Goal: Information Seeking & Learning: Learn about a topic

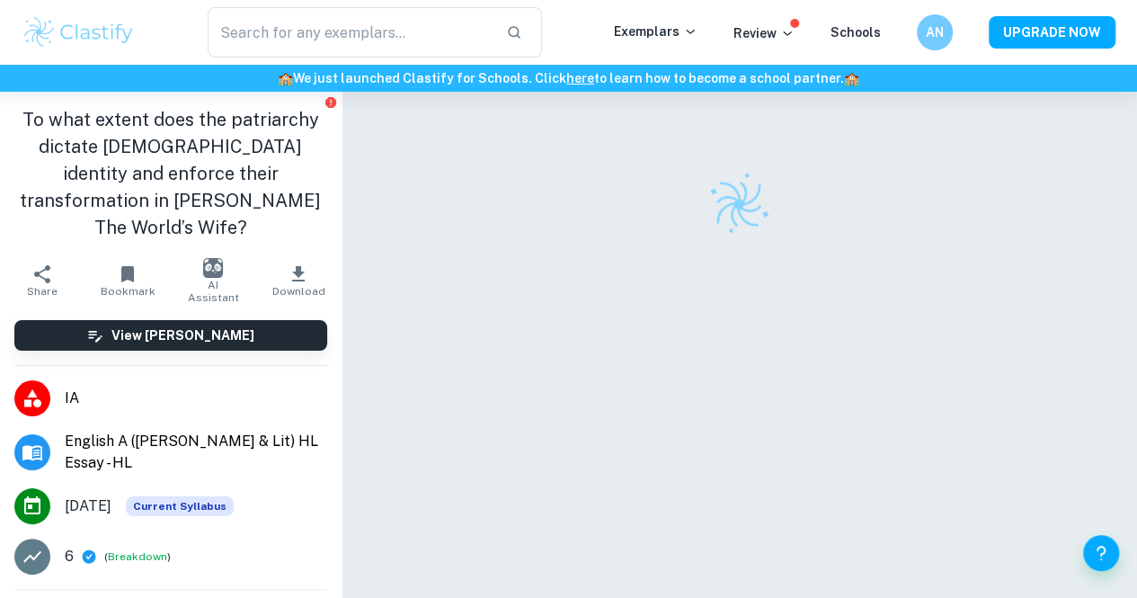
click at [340, 39] on input "text" at bounding box center [350, 32] width 284 height 50
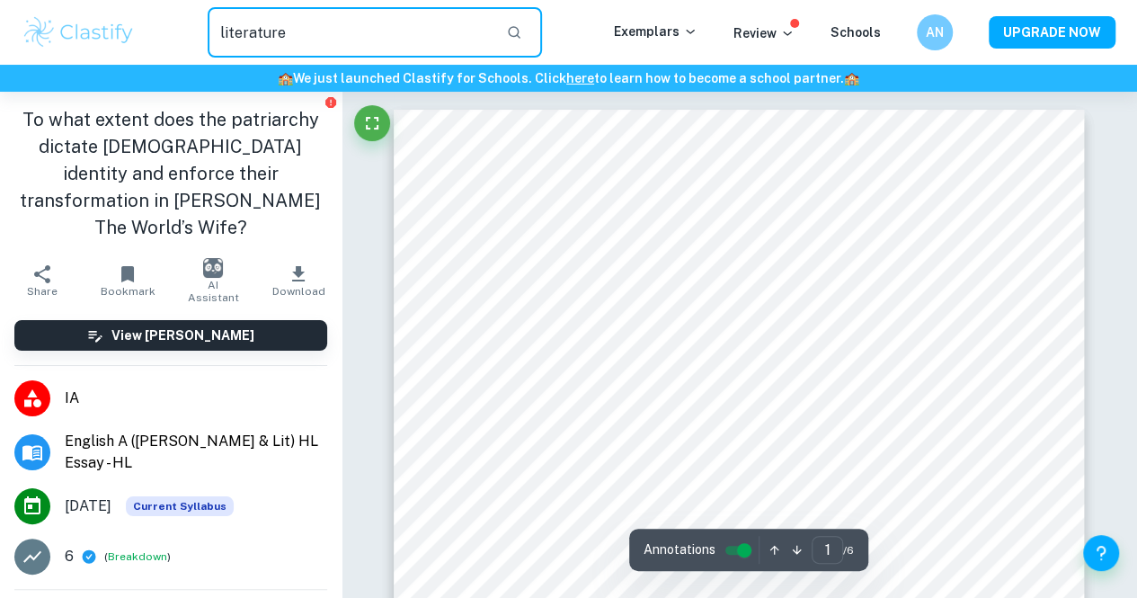
type input "literature"
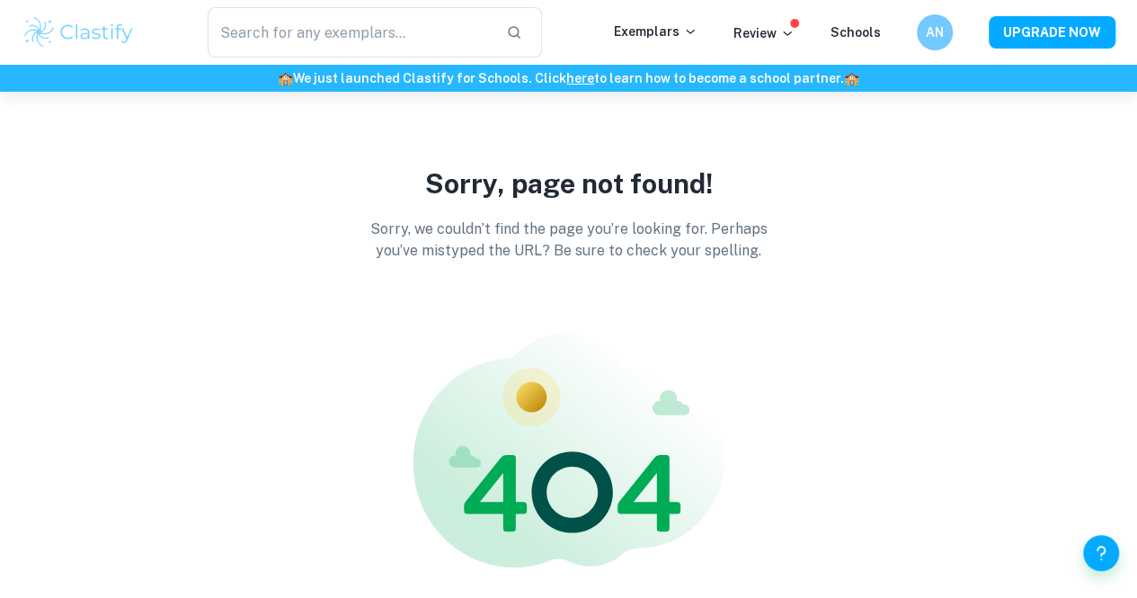
click at [1018, 153] on div "Sorry, page not found! Sorry, we couldn’t find the page you’re looking for. Per…" at bounding box center [568, 423] width 1137 height 663
click at [689, 39] on p "Exemplars" at bounding box center [656, 32] width 84 height 20
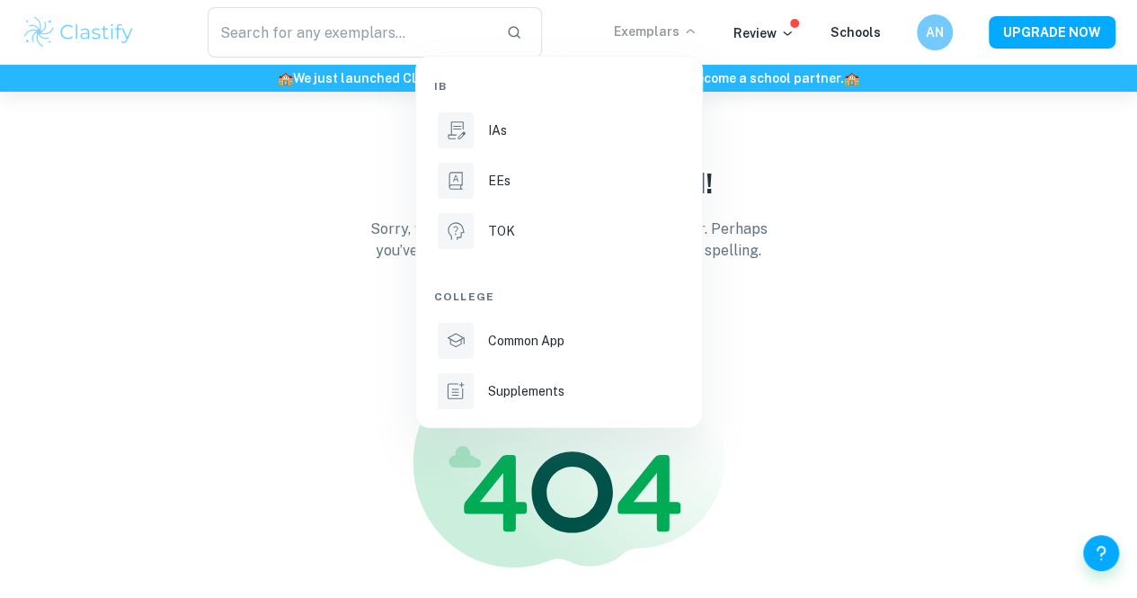
click at [548, 139] on li "IAs" at bounding box center [559, 130] width 250 height 43
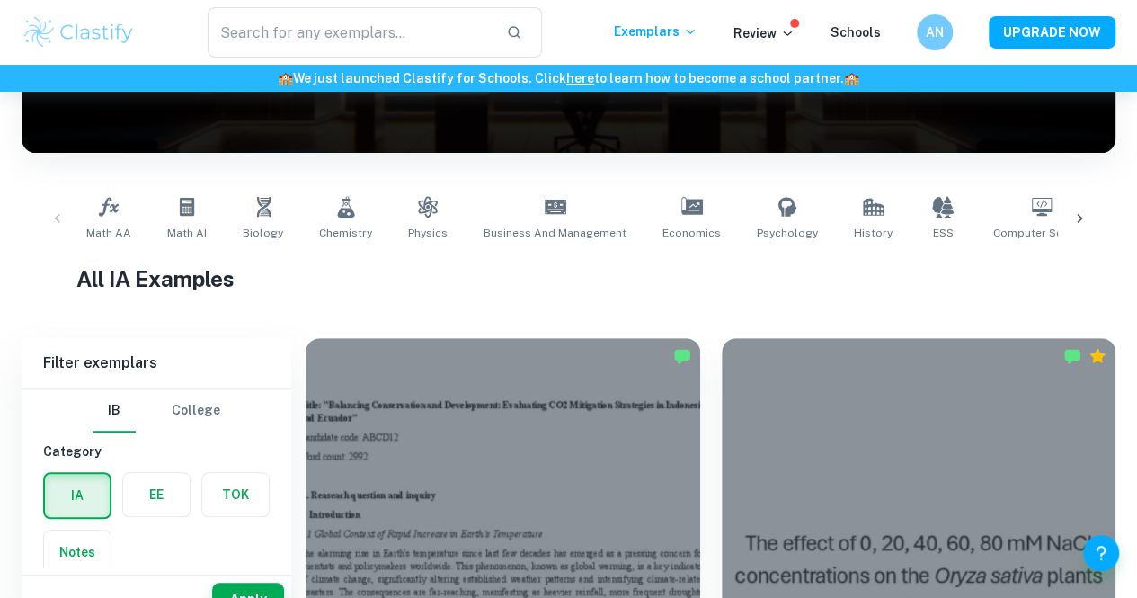
scroll to position [361, 0]
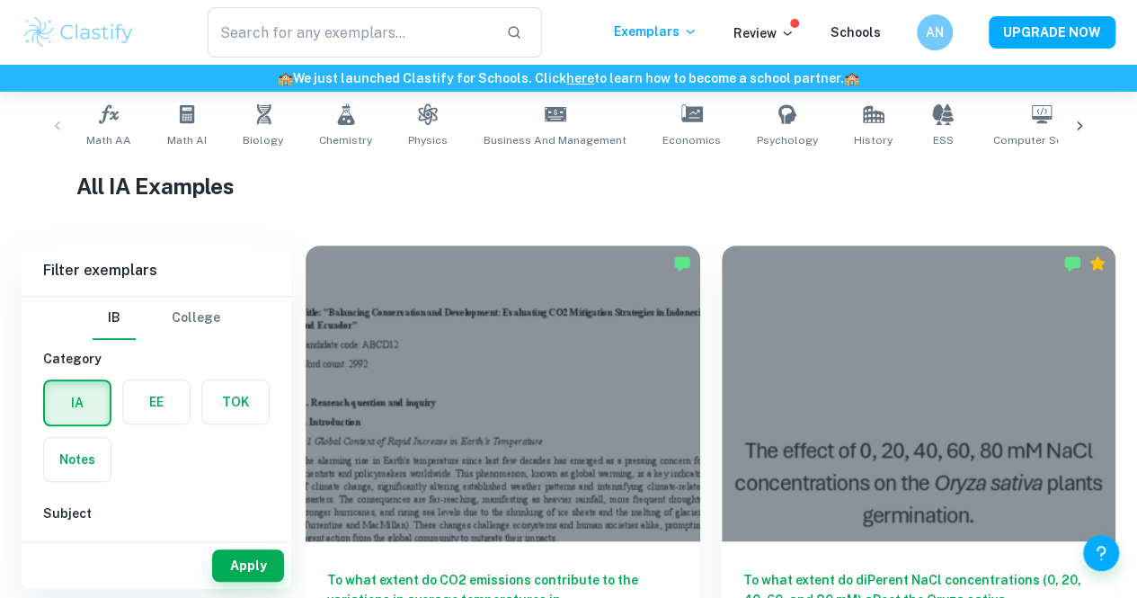
click at [1084, 114] on div at bounding box center [1079, 125] width 43 height 59
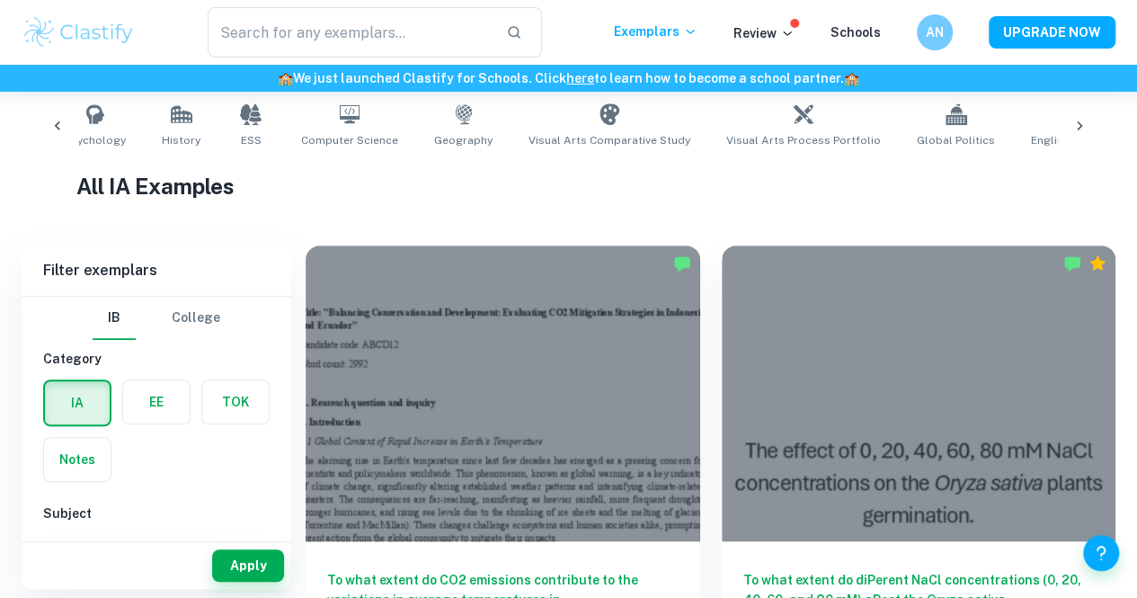
scroll to position [0, 843]
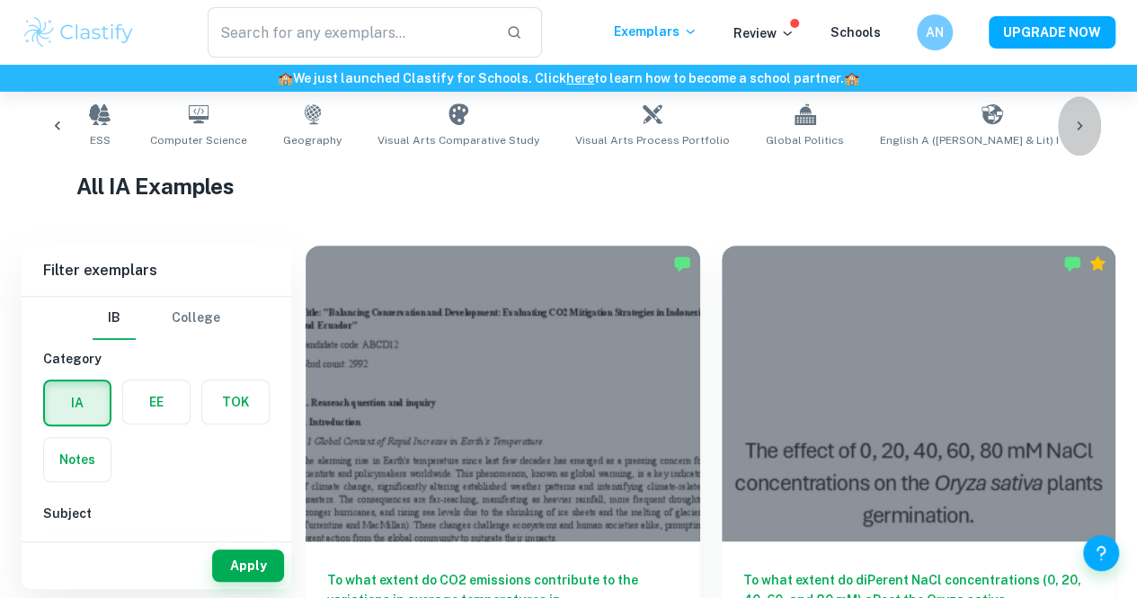
click at [1084, 121] on icon at bounding box center [1080, 126] width 18 height 18
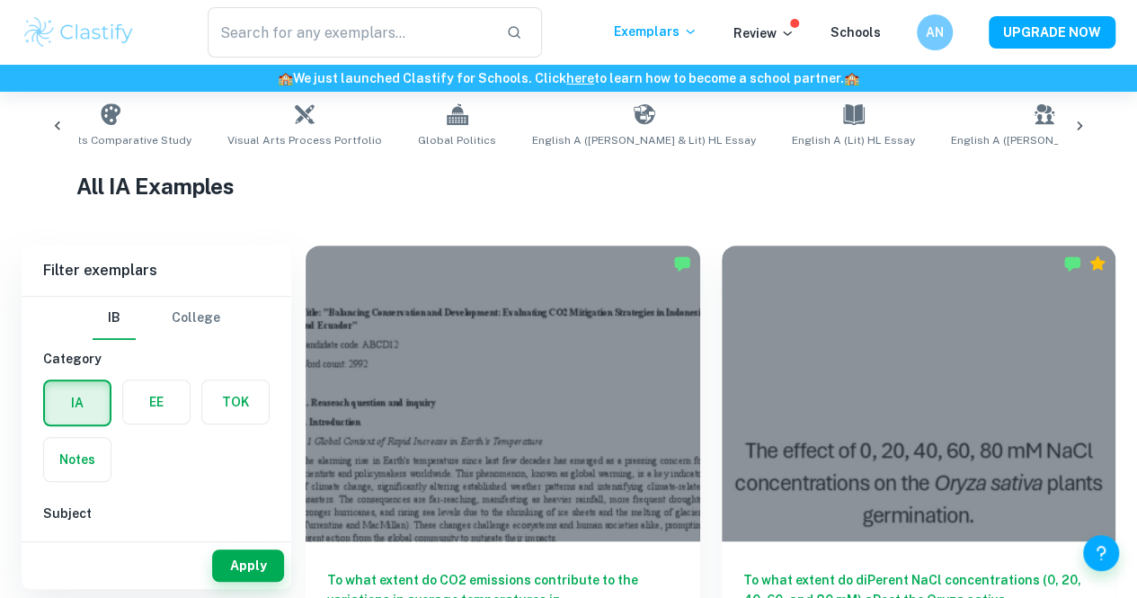
scroll to position [0, 1443]
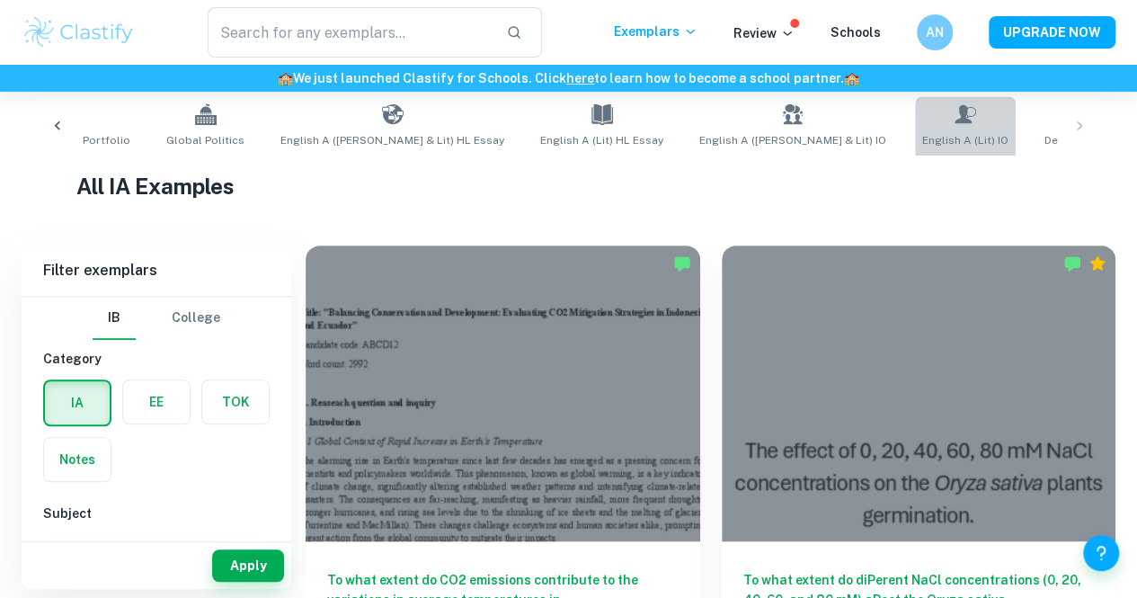
click at [915, 149] on link "English A (Lit) IO" at bounding box center [965, 125] width 101 height 59
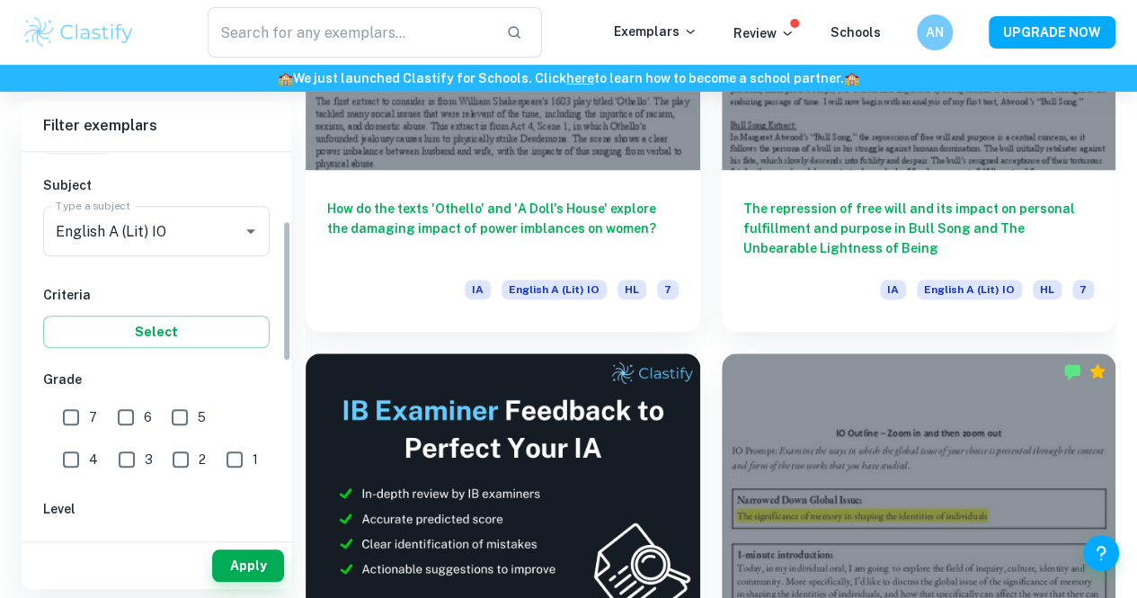
scroll to position [188, 0]
click at [115, 350] on div "IB College Category IA EE TOK Notes Subject Type a subject English A (Lit) IO T…" at bounding box center [157, 483] width 270 height 1039
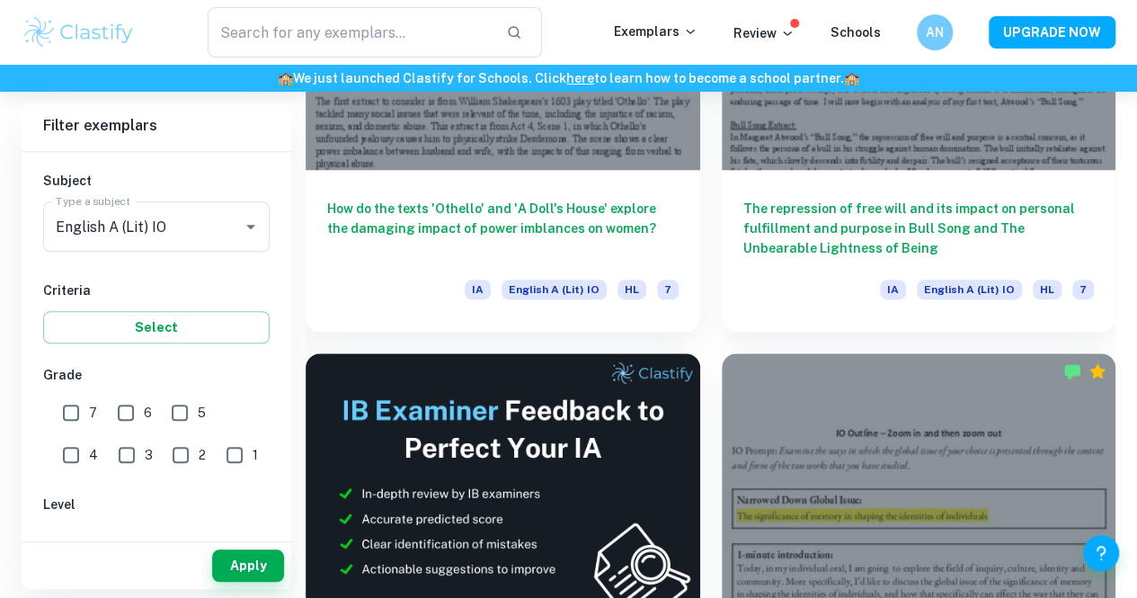
click at [114, 345] on div "IB College Category IA EE TOK Notes Subject Type a subject English A (Lit) IO T…" at bounding box center [157, 483] width 270 height 1039
click at [113, 340] on button "Select" at bounding box center [156, 327] width 227 height 32
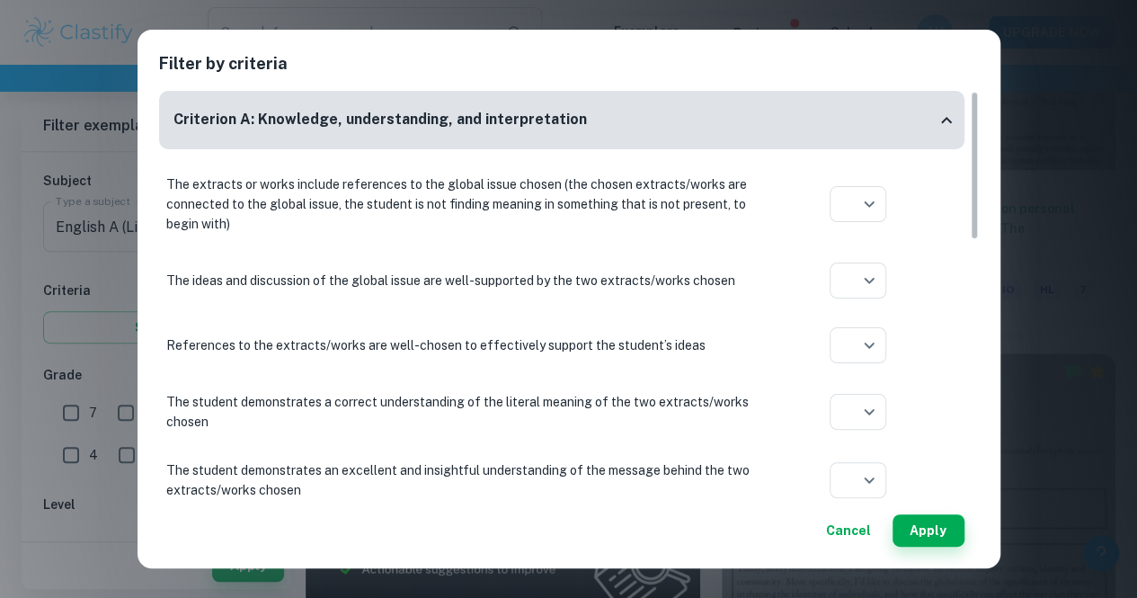
click at [859, 180] on div "The extracts or works include references to the global issue chosen (the chosen…" at bounding box center [562, 204] width 806 height 74
click at [1066, 138] on div at bounding box center [568, 299] width 1137 height 598
click at [849, 522] on button "Cancel" at bounding box center [848, 530] width 59 height 32
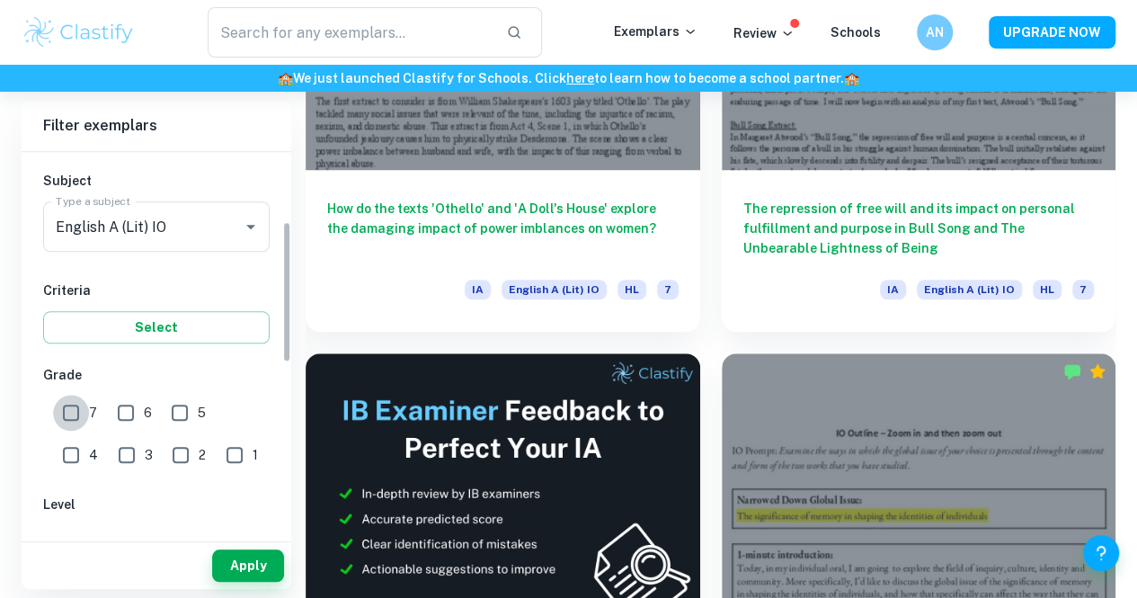
click at [56, 408] on input "7" at bounding box center [71, 413] width 36 height 36
checkbox input "true"
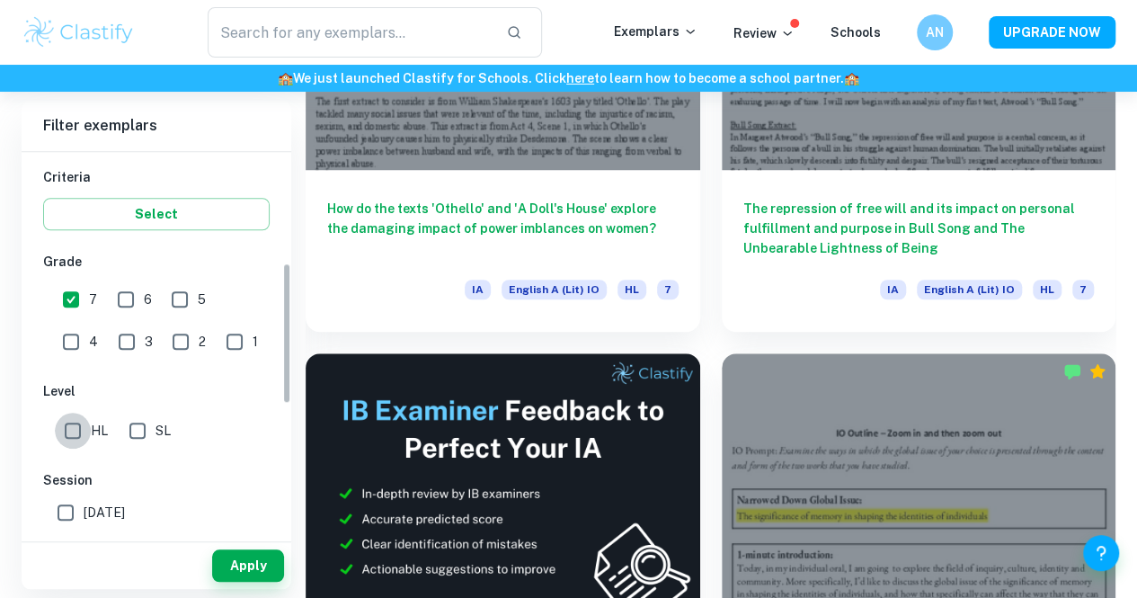
click at [67, 420] on input "HL" at bounding box center [73, 431] width 36 height 36
checkbox input "true"
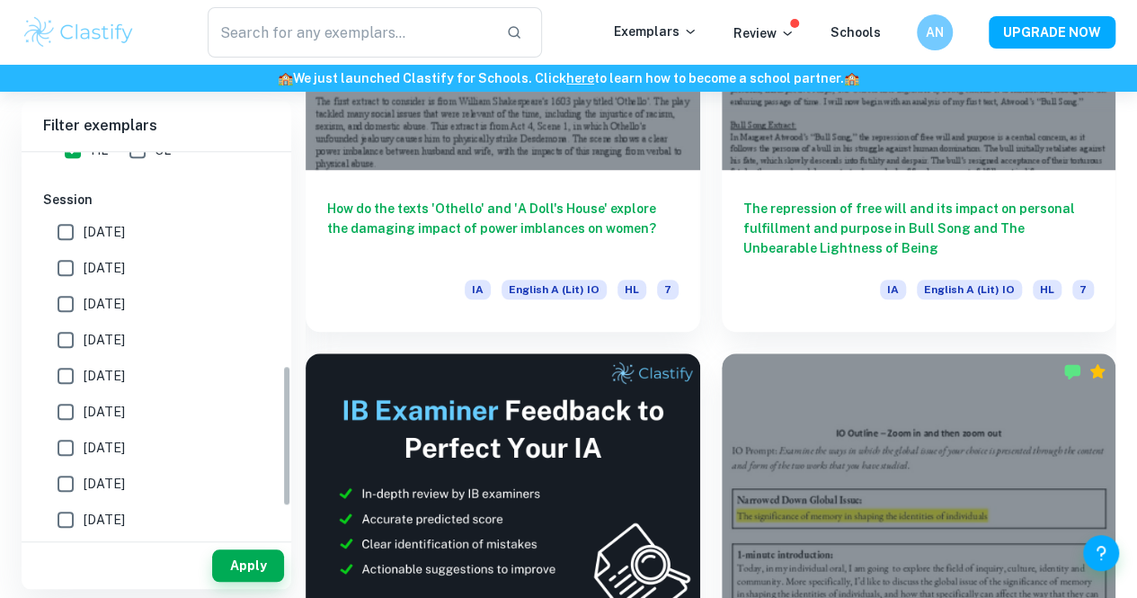
scroll to position [583, 0]
click at [106, 240] on label "[DATE]" at bounding box center [152, 231] width 208 height 36
click at [84, 240] on input "[DATE]" at bounding box center [66, 231] width 36 height 36
checkbox input "true"
click at [106, 257] on span "[DATE]" at bounding box center [104, 267] width 41 height 20
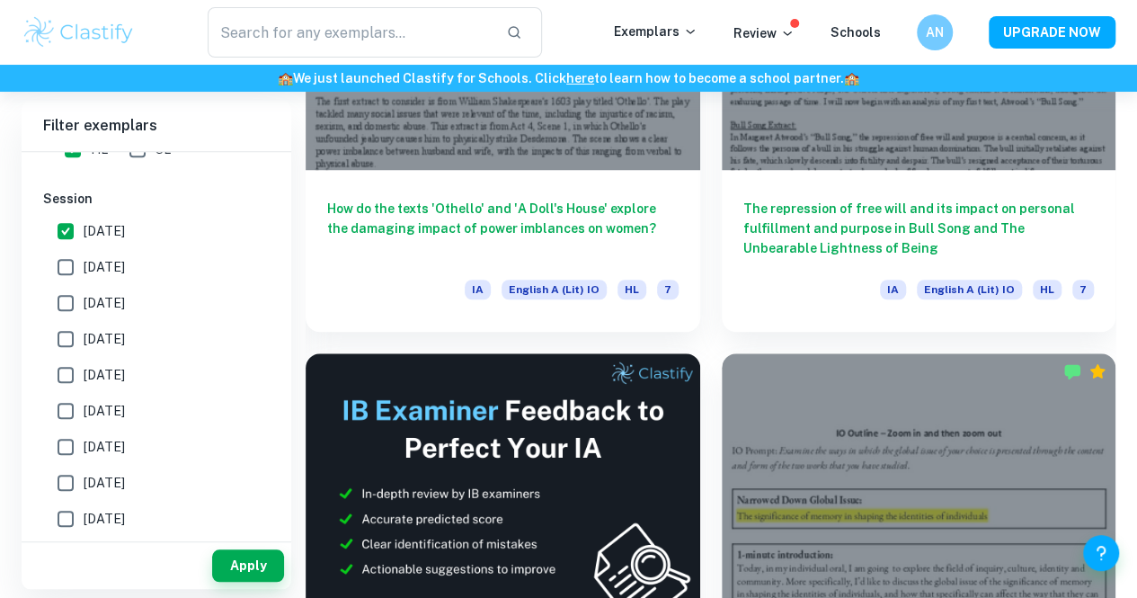
click at [84, 257] on input "[DATE]" at bounding box center [66, 267] width 36 height 36
checkbox input "true"
click at [105, 315] on label "[DATE]" at bounding box center [152, 303] width 208 height 36
click at [84, 315] on input "[DATE]" at bounding box center [66, 303] width 36 height 36
checkbox input "true"
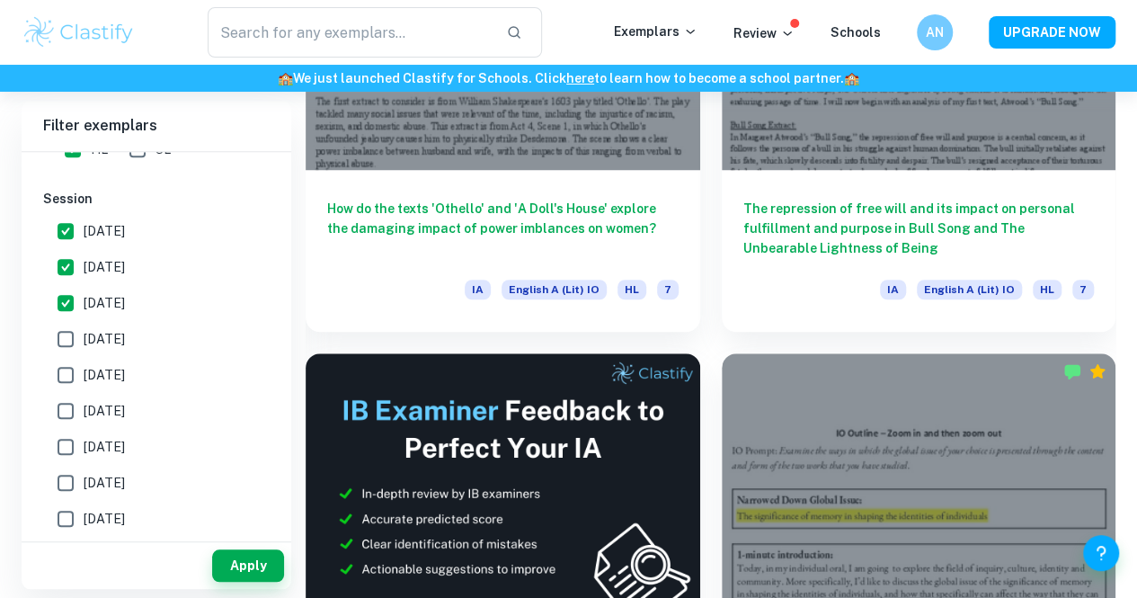
click at [103, 341] on span "[DATE]" at bounding box center [104, 339] width 41 height 20
click at [84, 341] on input "[DATE]" at bounding box center [66, 339] width 36 height 36
checkbox input "true"
click at [231, 560] on button "Apply" at bounding box center [248, 565] width 72 height 32
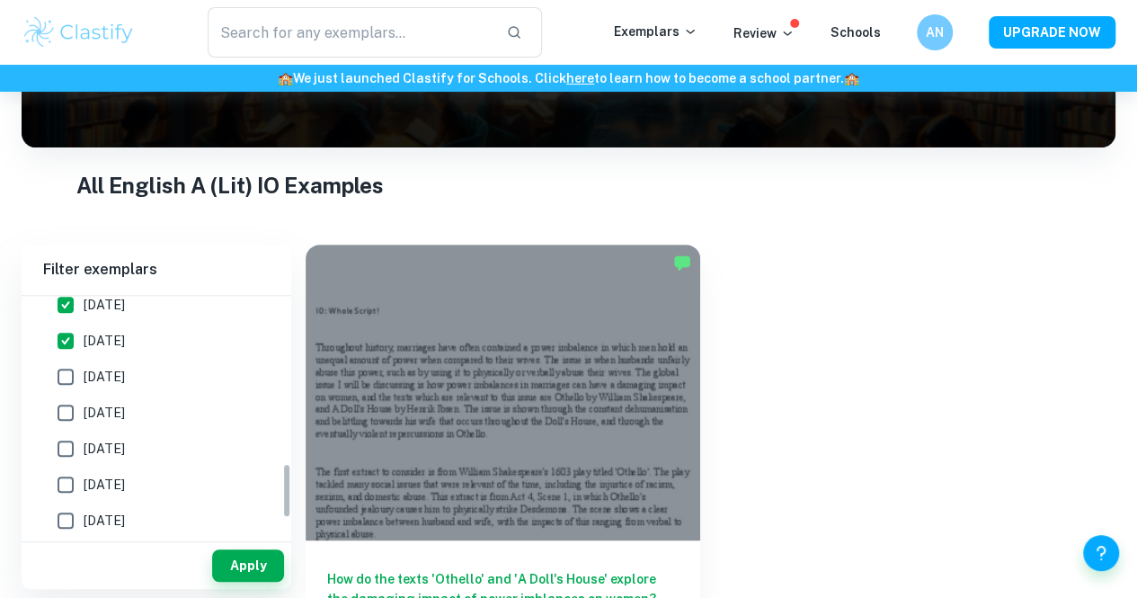
scroll to position [723, 0]
click at [125, 379] on span "[DATE]" at bounding box center [104, 379] width 41 height 20
click at [84, 379] on input "[DATE]" at bounding box center [66, 379] width 36 height 36
checkbox input "true"
click at [125, 411] on span "[DATE]" at bounding box center [104, 415] width 41 height 20
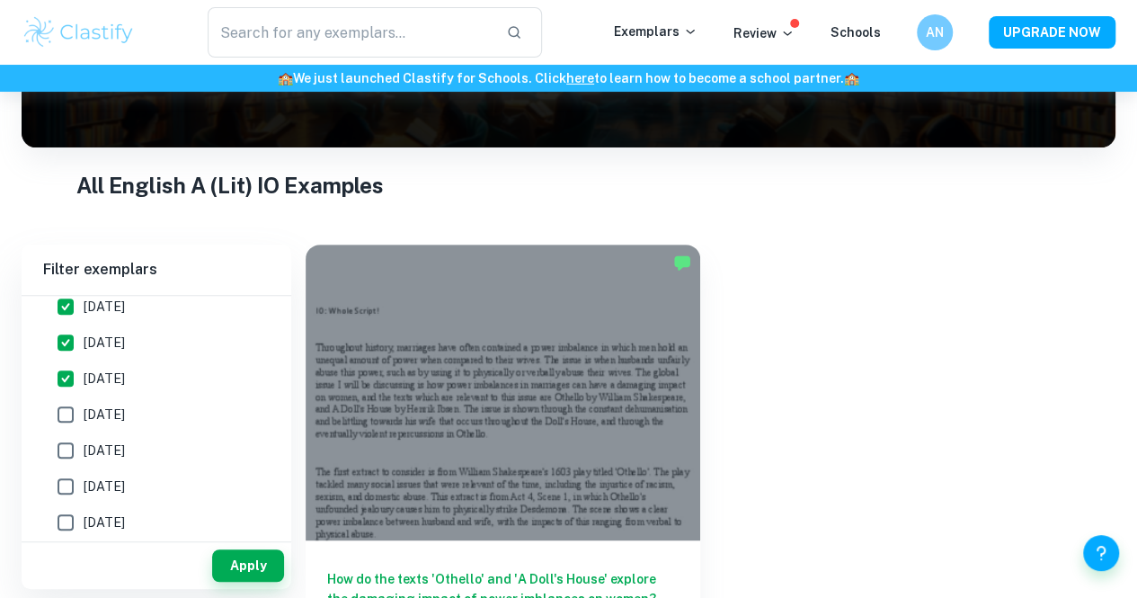
click at [84, 411] on input "[DATE]" at bounding box center [66, 415] width 36 height 36
checkbox input "true"
click at [147, 481] on label "[DATE]" at bounding box center [152, 486] width 208 height 36
click at [84, 481] on input "[DATE]" at bounding box center [66, 486] width 36 height 36
checkbox input "true"
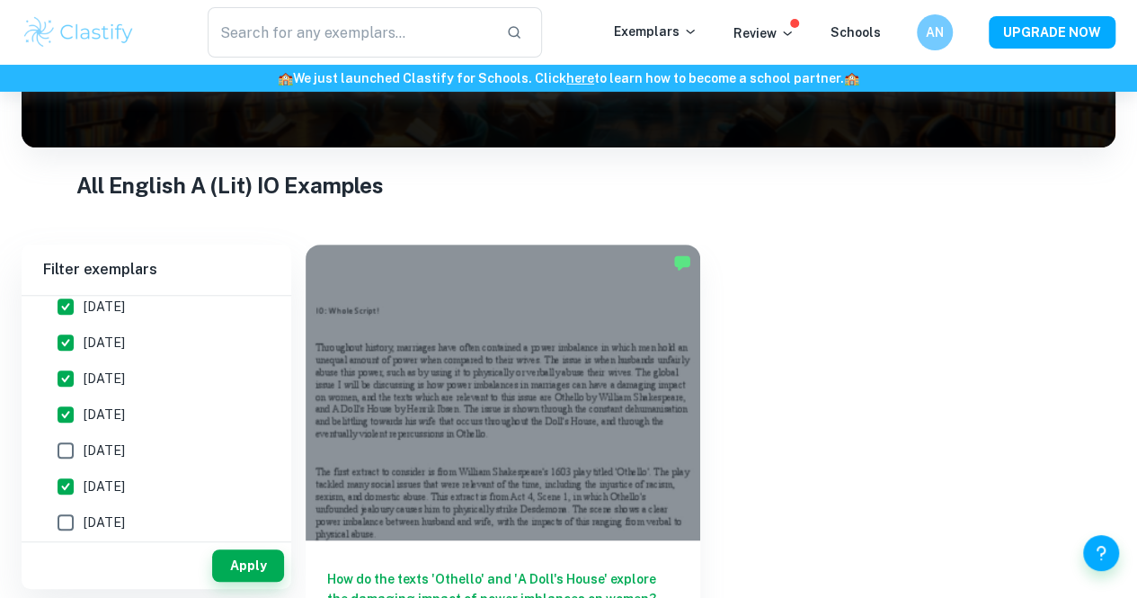
click at [140, 459] on label "[DATE]" at bounding box center [152, 451] width 208 height 36
click at [84, 459] on input "[DATE]" at bounding box center [66, 451] width 36 height 36
checkbox input "true"
click at [223, 550] on button "Apply" at bounding box center [248, 565] width 72 height 32
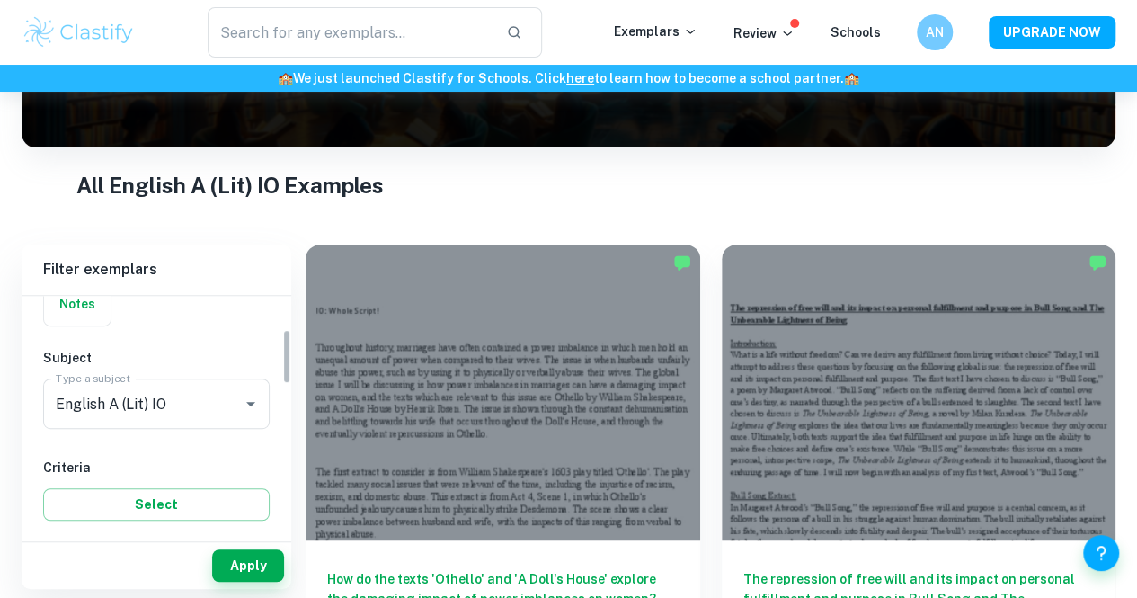
scroll to position [157, 0]
click at [744, 569] on h6 "The repression of free will and its impact on personal fulfillment and purpose …" at bounding box center [920, 598] width 352 height 59
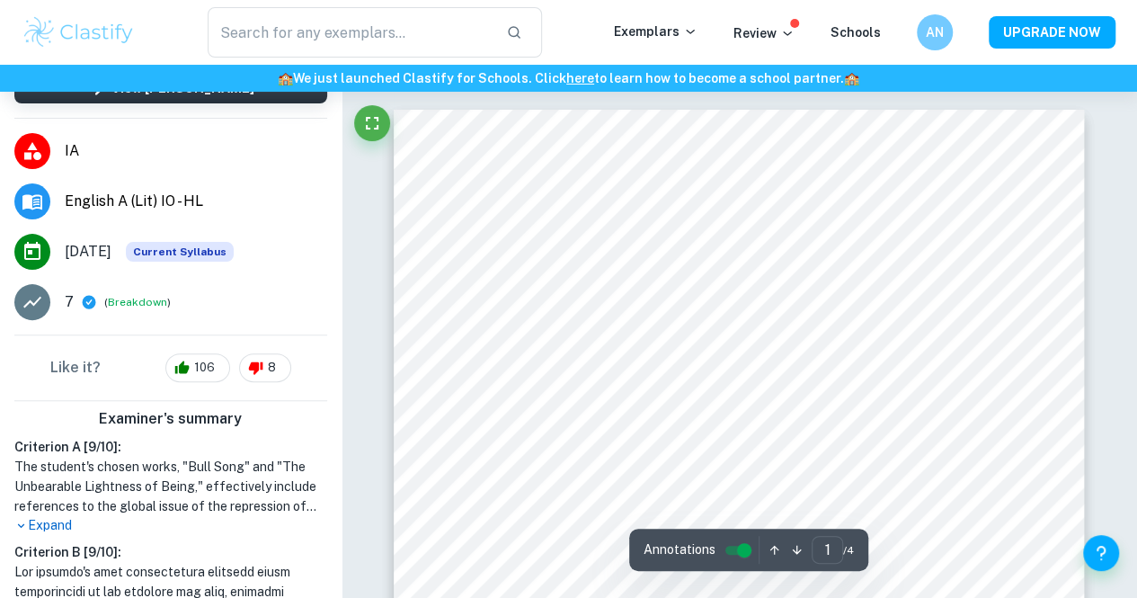
scroll to position [219, 0]
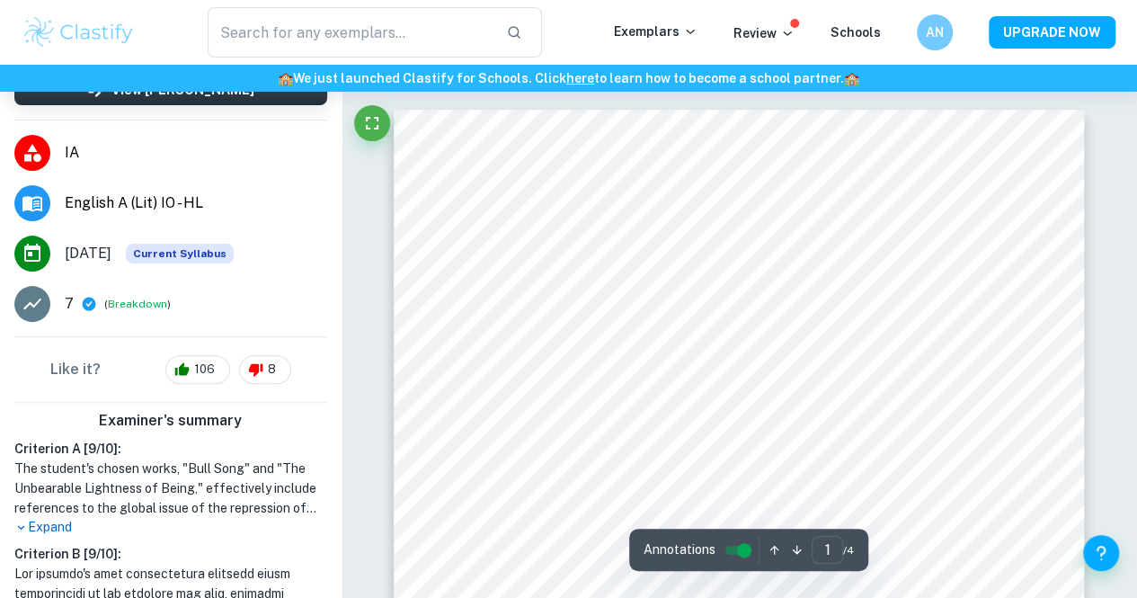
click at [120, 305] on button "Breakdown" at bounding box center [137, 304] width 59 height 16
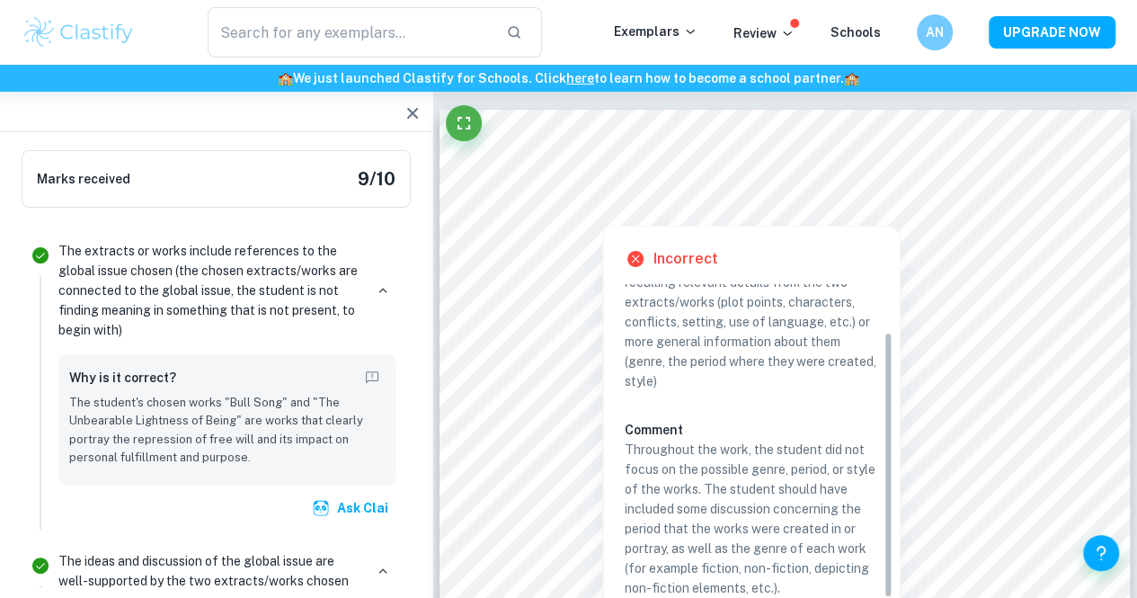
scroll to position [56, 0]
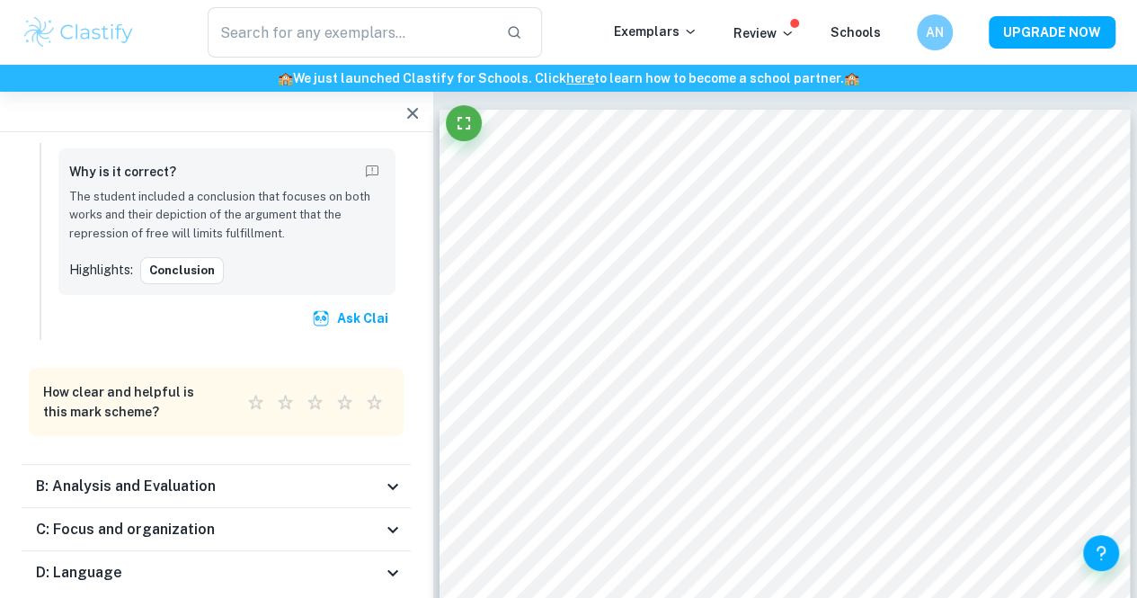
click at [360, 476] on div "B: Analysis and Evaluation" at bounding box center [209, 487] width 346 height 22
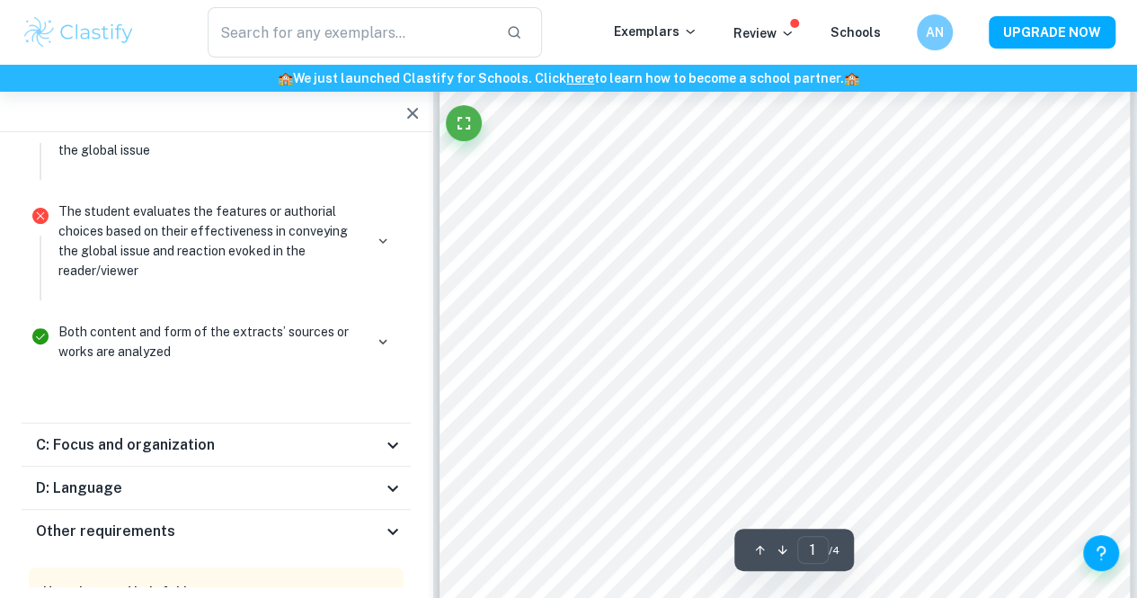
scroll to position [142, 0]
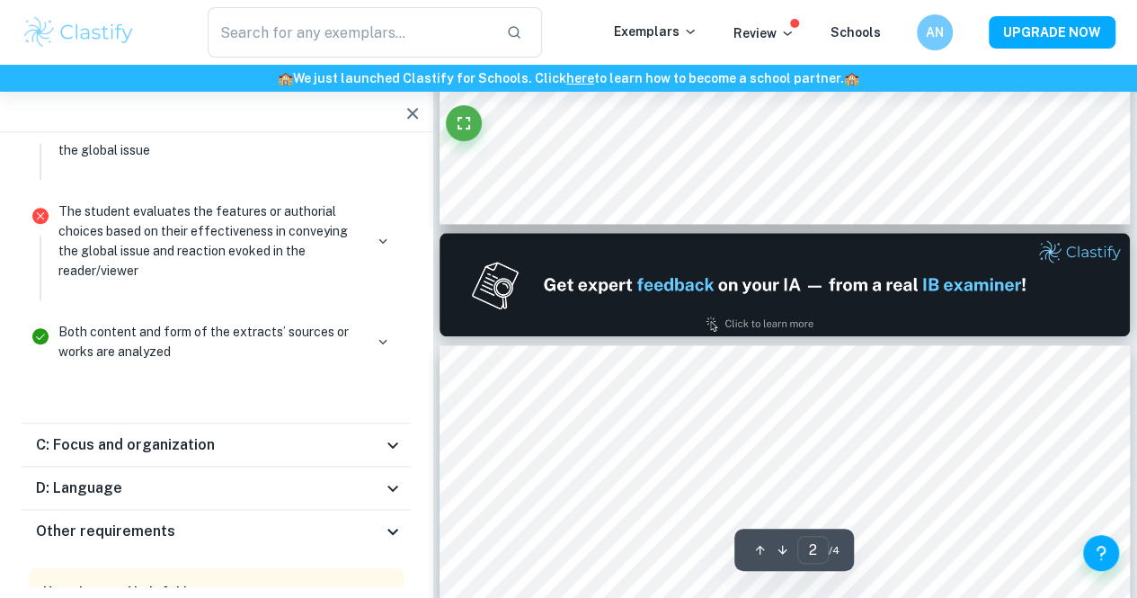
type input "1"
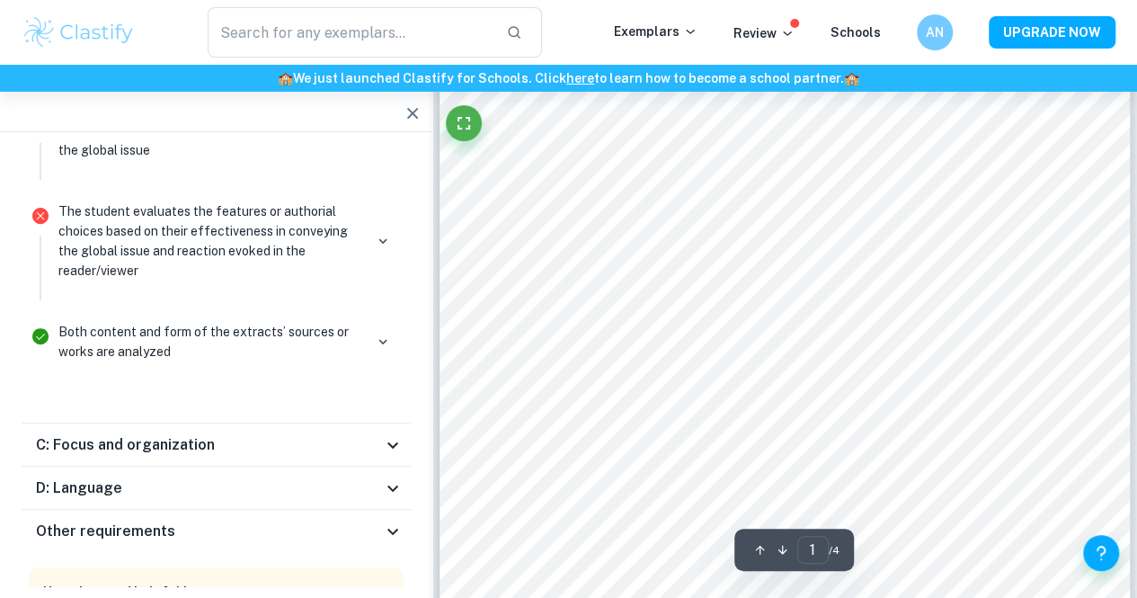
scroll to position [210, 0]
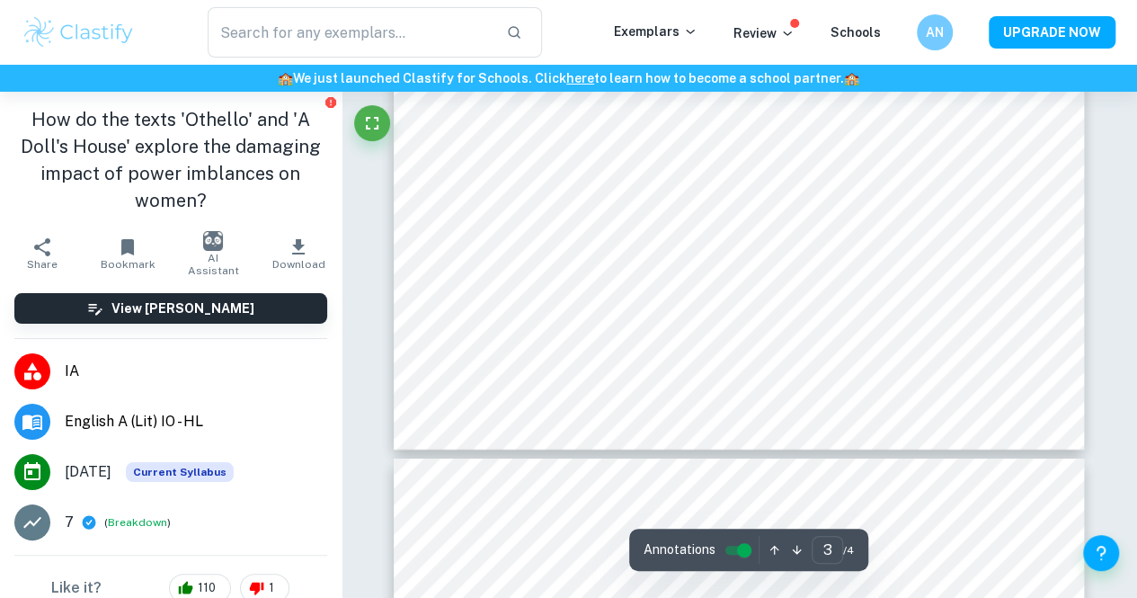
scroll to position [2841, 0]
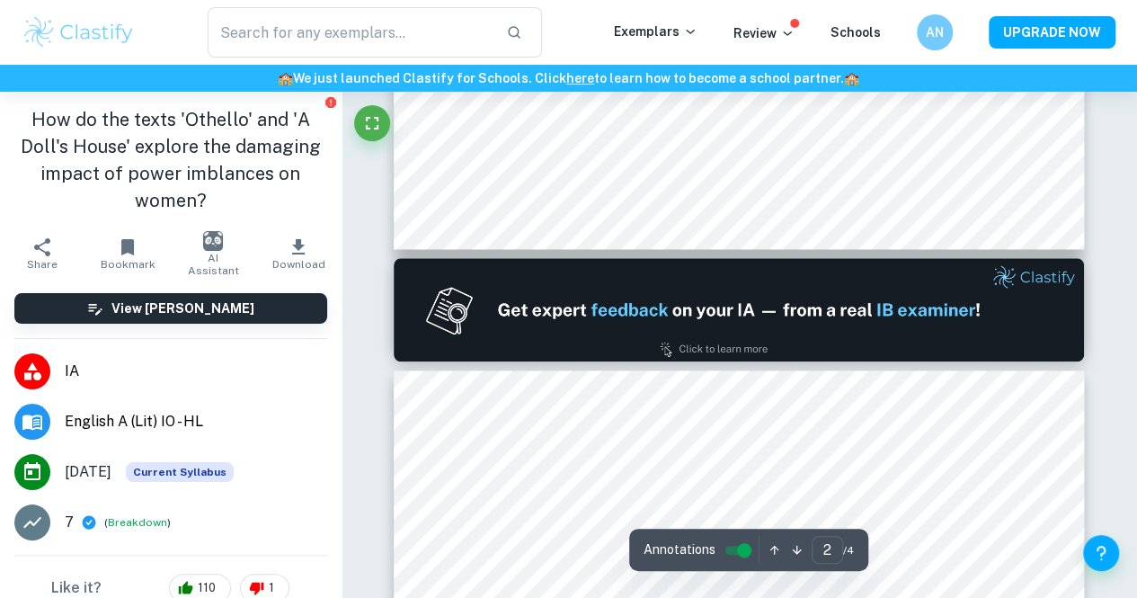
type input "1"
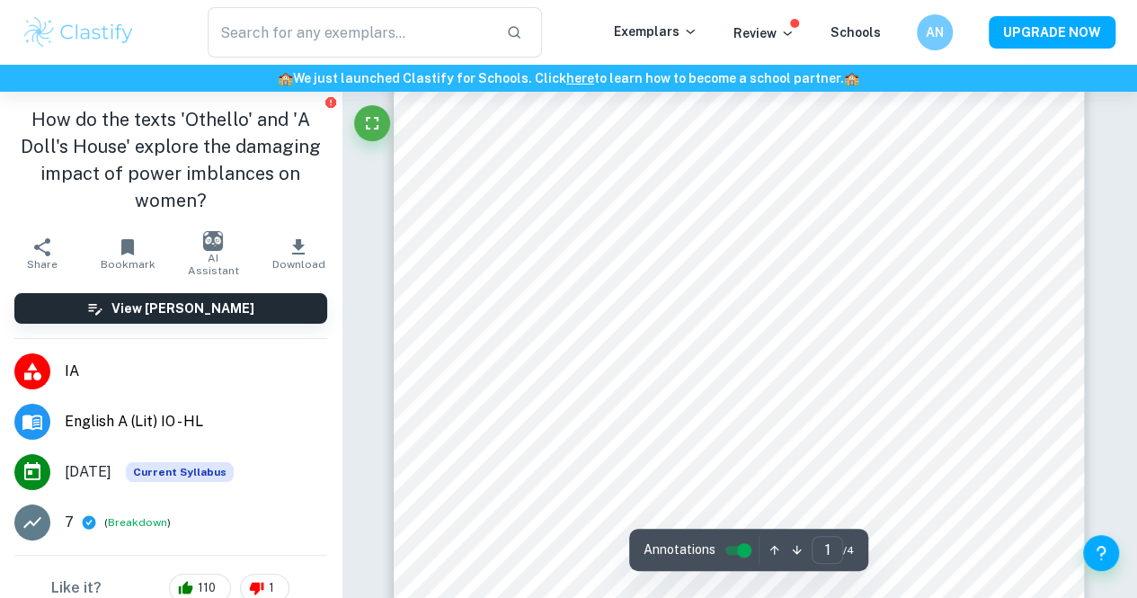
scroll to position [0, 0]
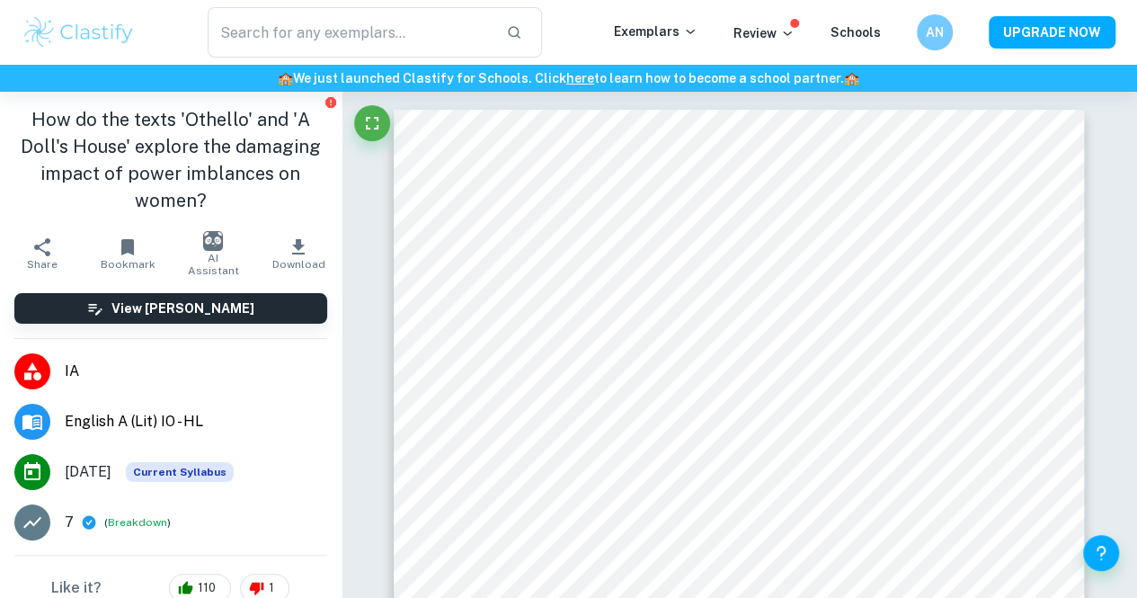
click at [117, 521] on button "Breakdown" at bounding box center [137, 522] width 59 height 16
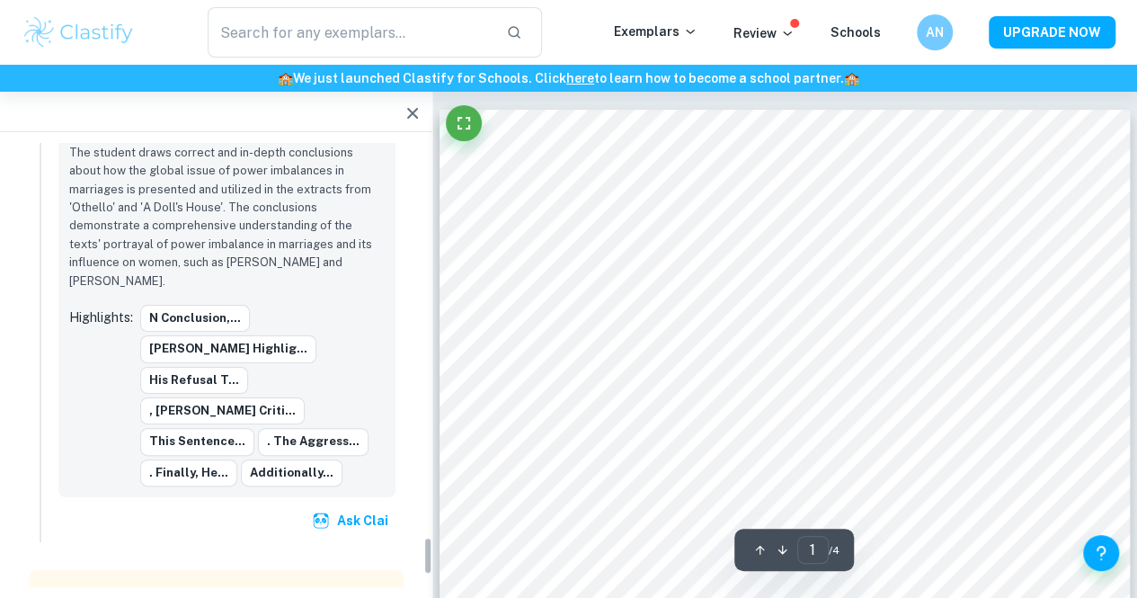
scroll to position [4579, 0]
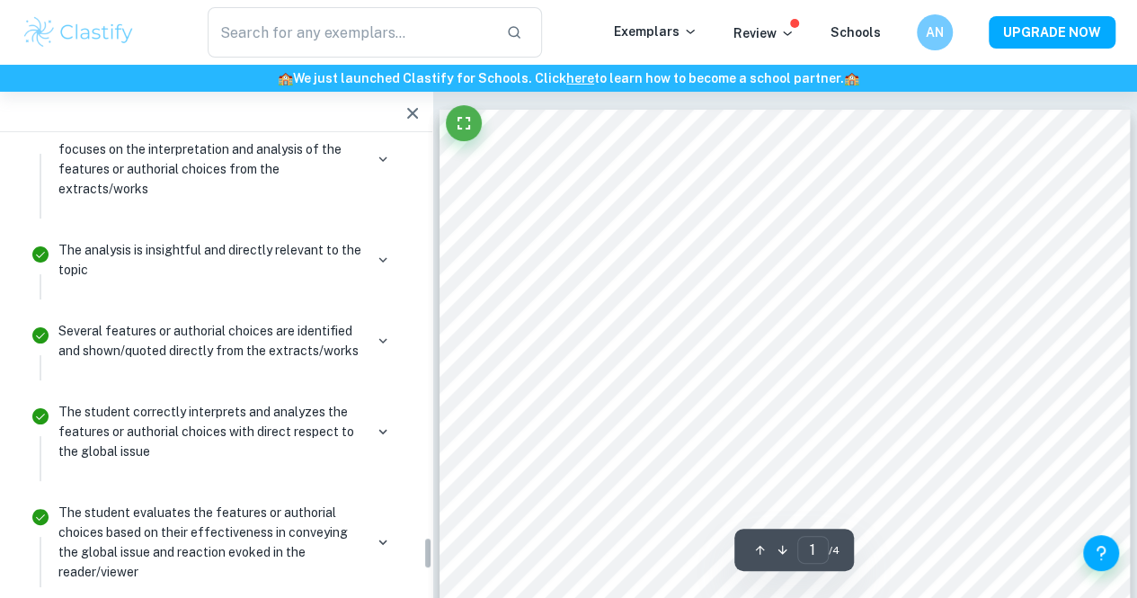
scroll to position [5375, 0]
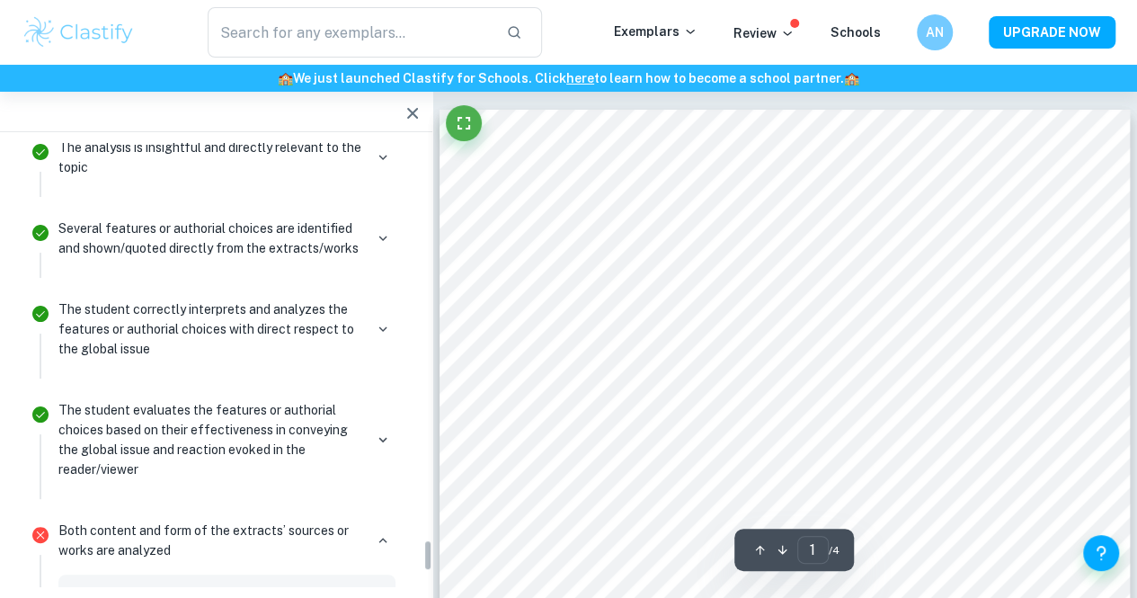
scroll to position [5534, 0]
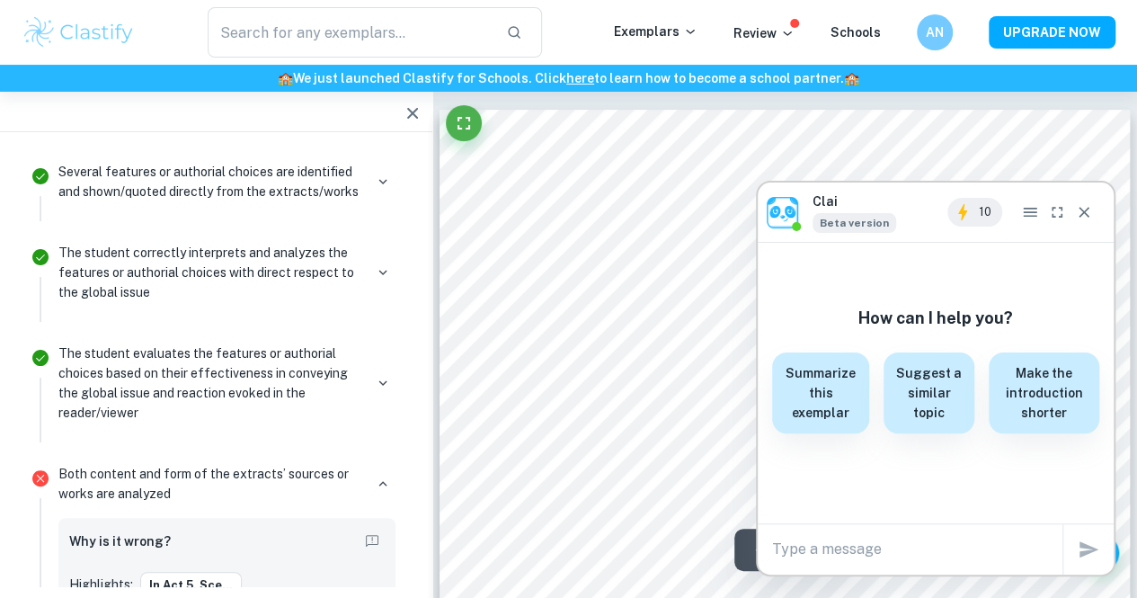
click at [263, 529] on div "Why is it wrong? Highlights: In Act 5, Sce..." at bounding box center [227, 564] width 316 height 70
click at [1088, 212] on icon "Close" at bounding box center [1084, 212] width 18 height 18
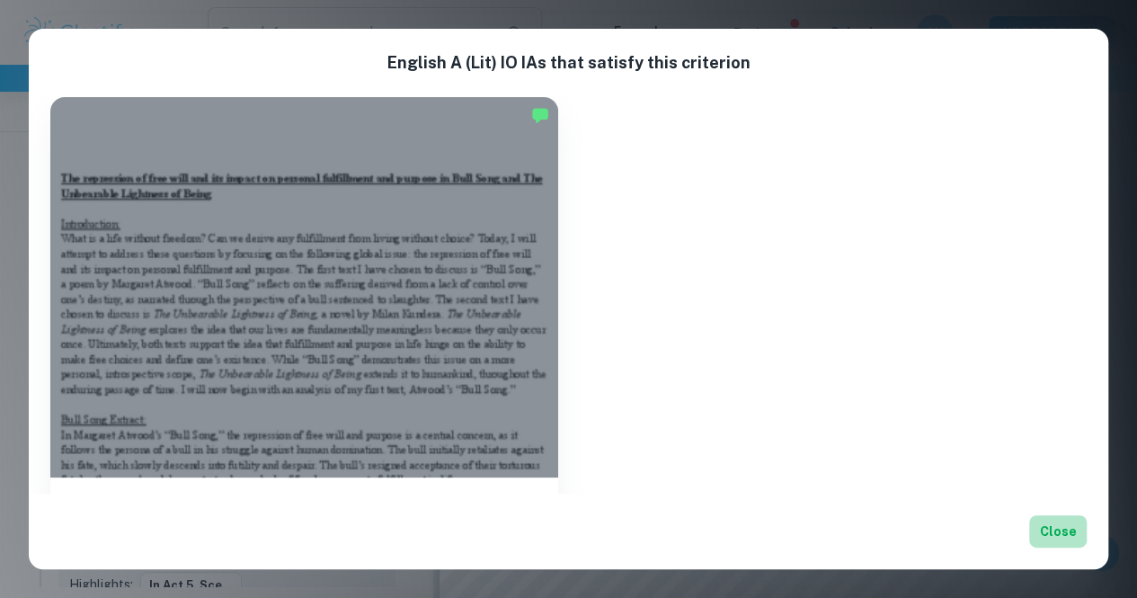
click at [1053, 524] on button "Close" at bounding box center [1059, 531] width 58 height 32
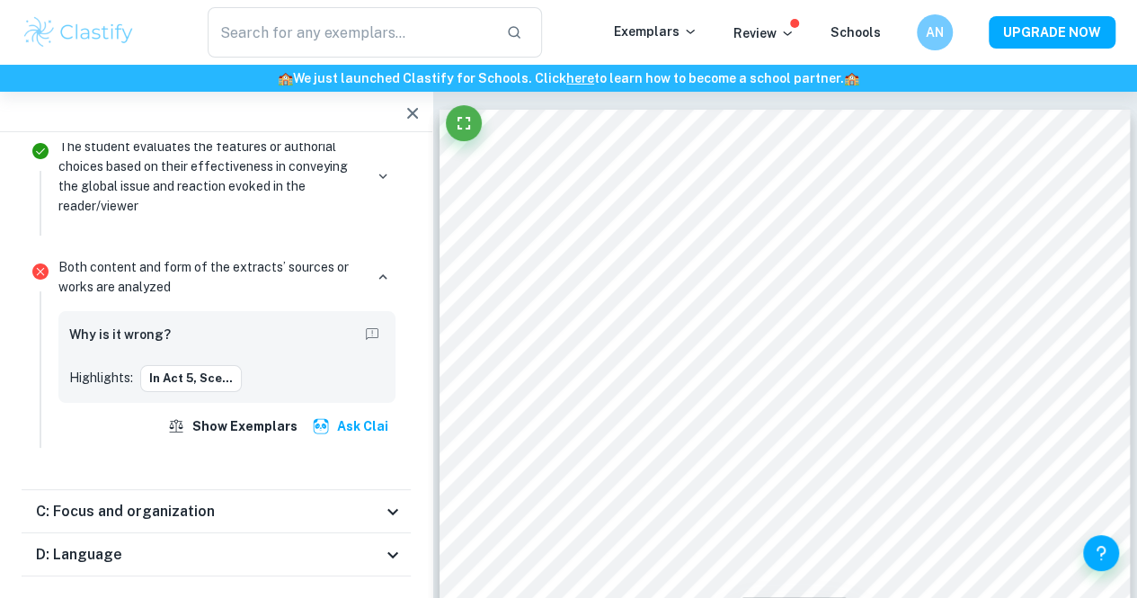
click at [362, 501] on div "C: Focus and organization" at bounding box center [209, 512] width 346 height 22
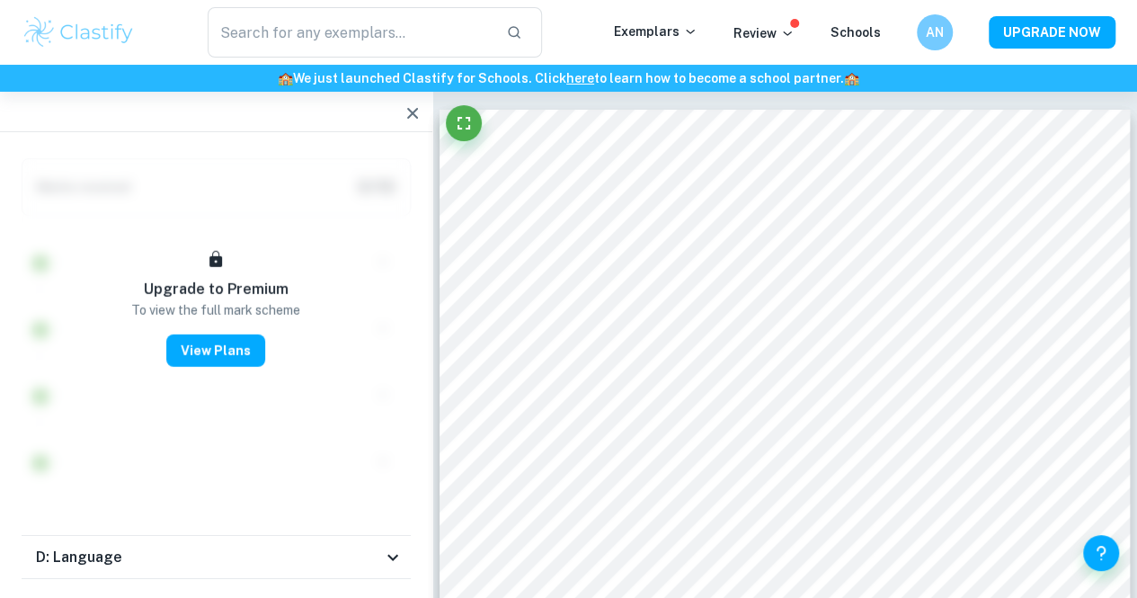
click at [389, 547] on icon at bounding box center [393, 558] width 22 height 22
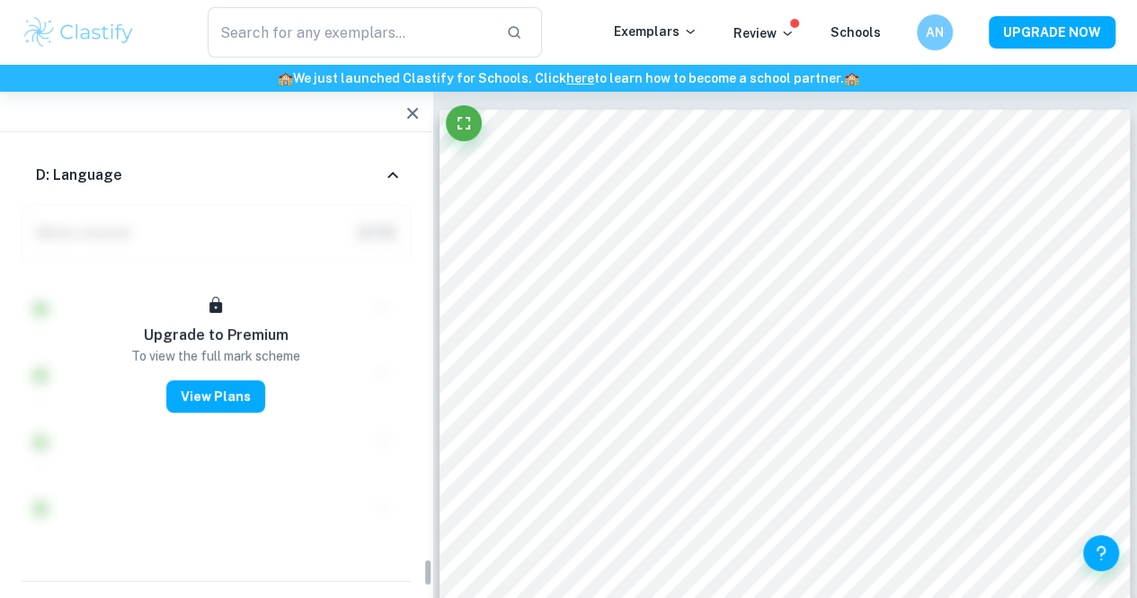
click at [387, 582] on div "Other requirements" at bounding box center [216, 603] width 389 height 43
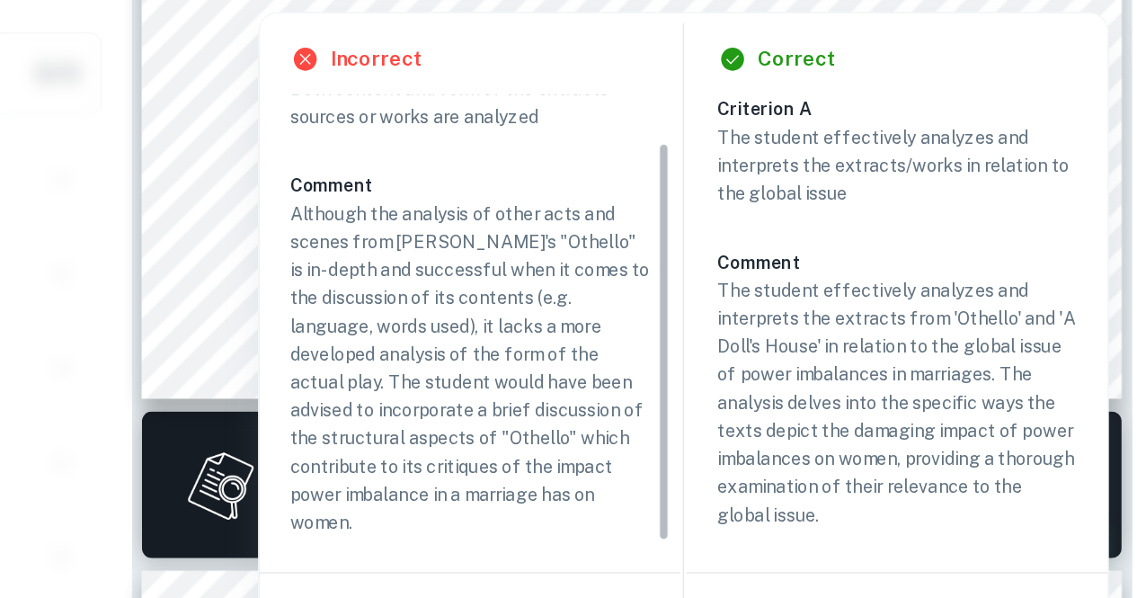
scroll to position [37, 0]
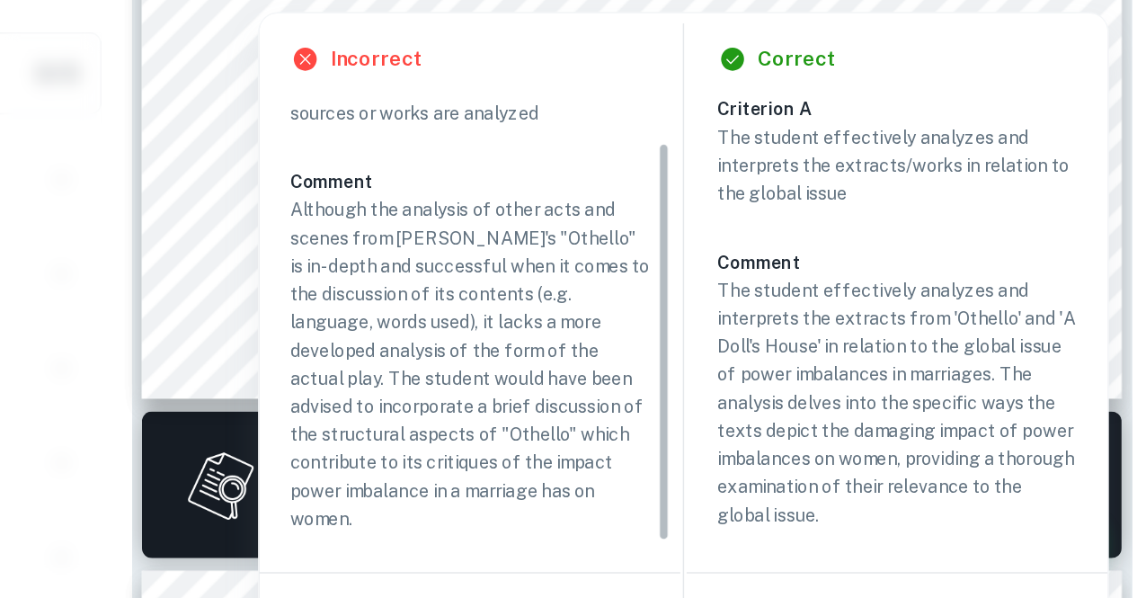
drag, startPoint x: 803, startPoint y: 382, endPoint x: 803, endPoint y: 433, distance: 50.4
click at [803, 433] on div "Criterion B Both content and form of the extracts’ sources or works are analyze…" at bounding box center [678, 400] width 268 height 315
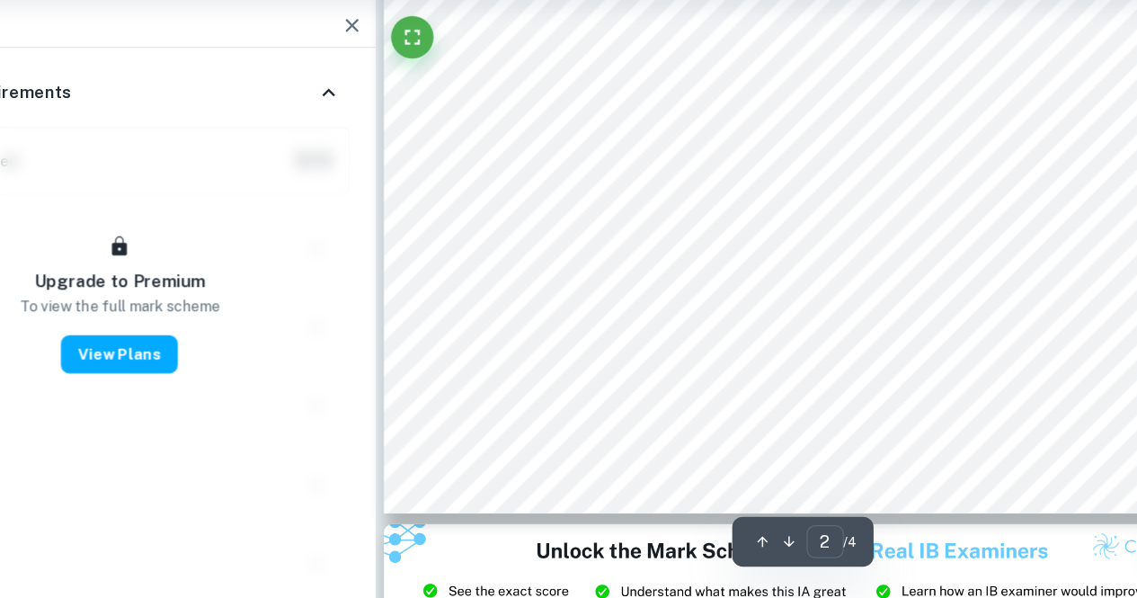
scroll to position [1659, 0]
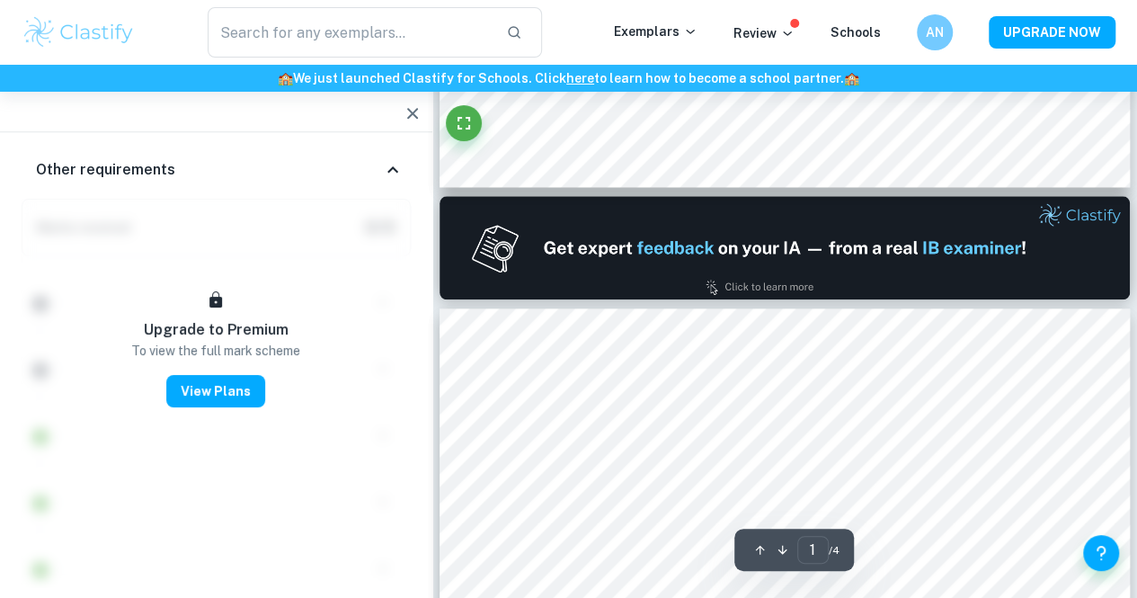
type input "2"
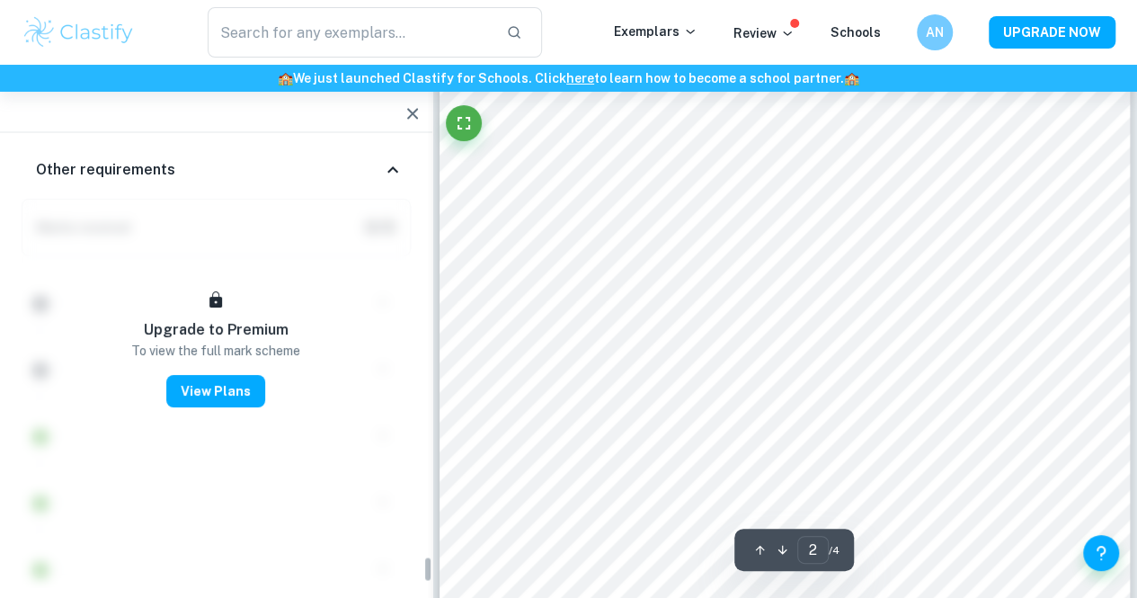
scroll to position [37, 0]
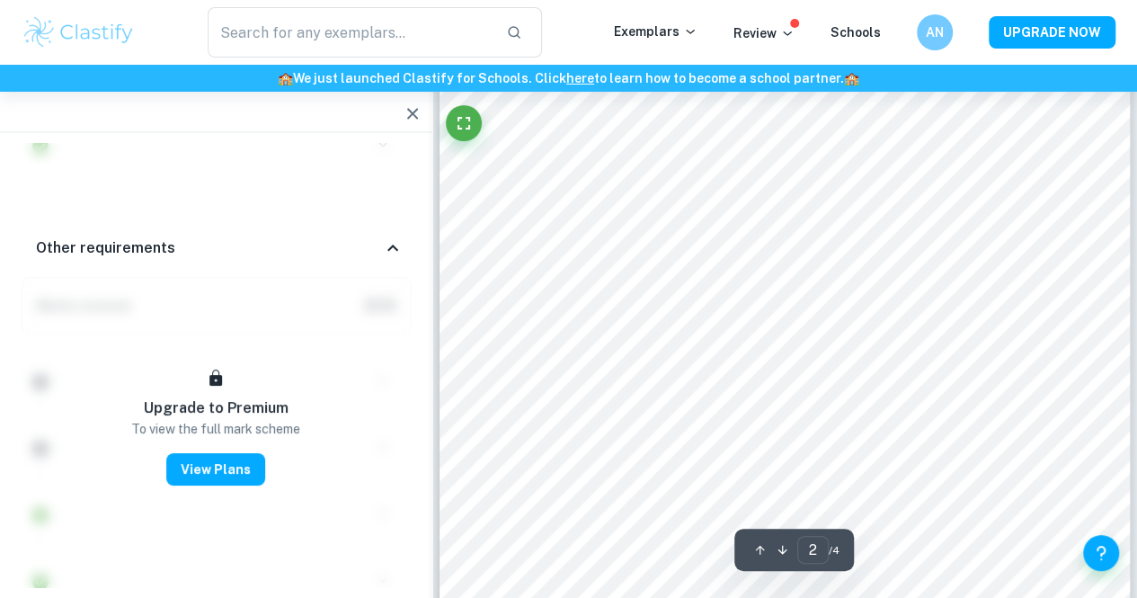
click at [419, 107] on icon "button" at bounding box center [413, 114] width 22 height 22
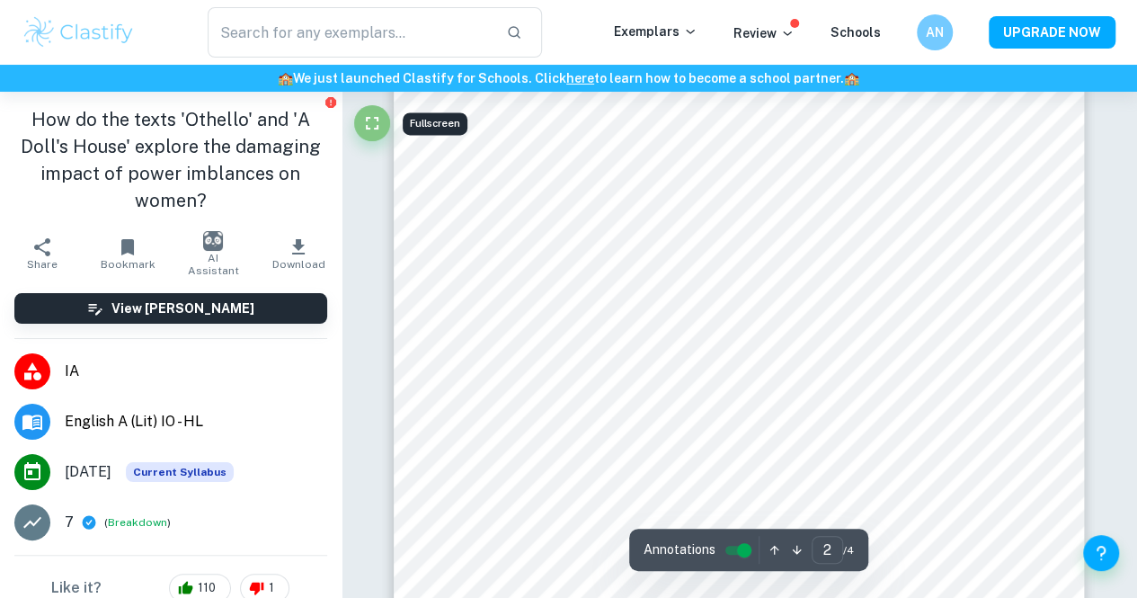
click at [362, 122] on icon "Fullscreen" at bounding box center [372, 123] width 22 height 22
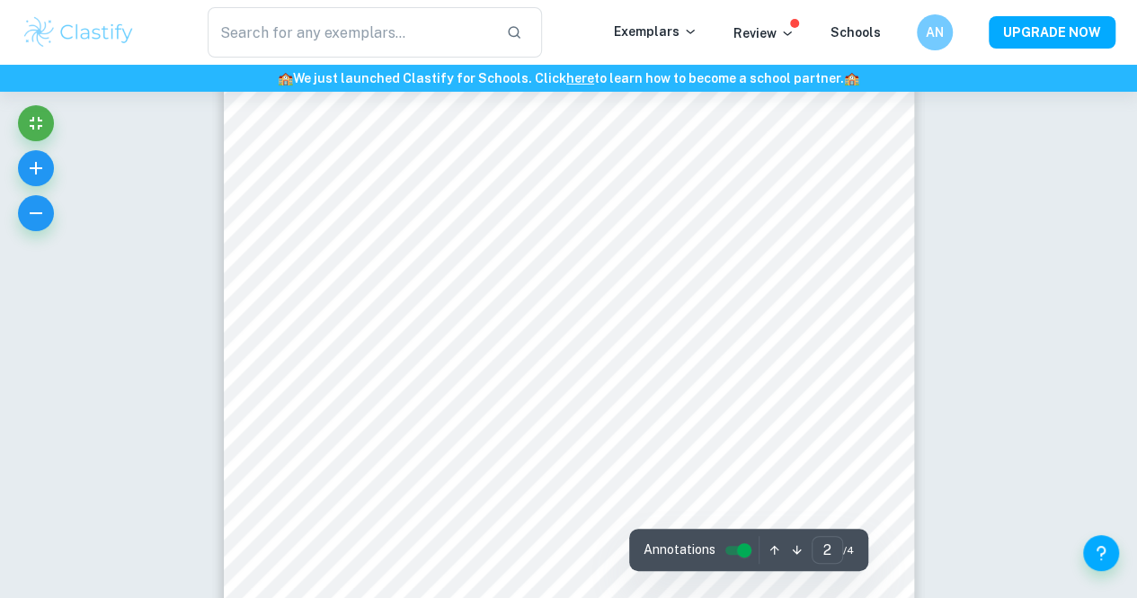
scroll to position [1296, 0]
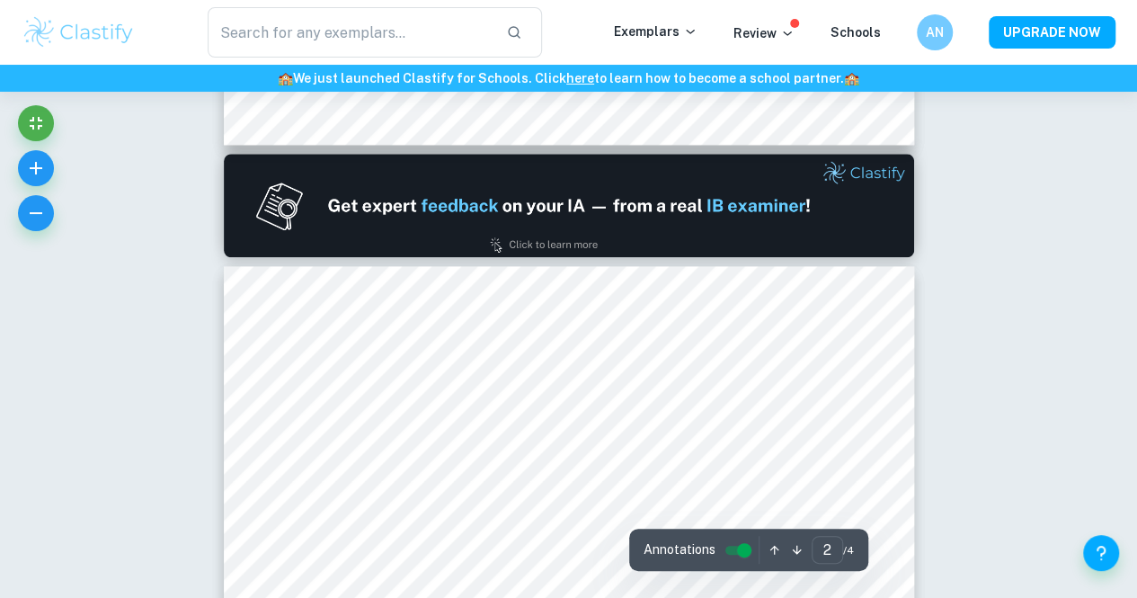
type input "1"
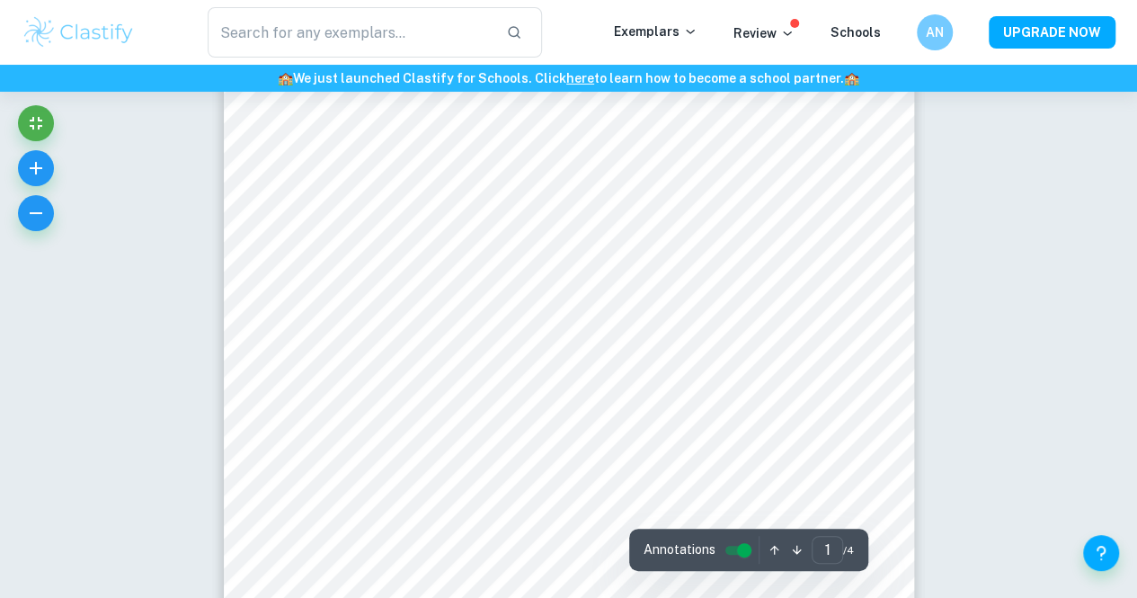
scroll to position [0, 0]
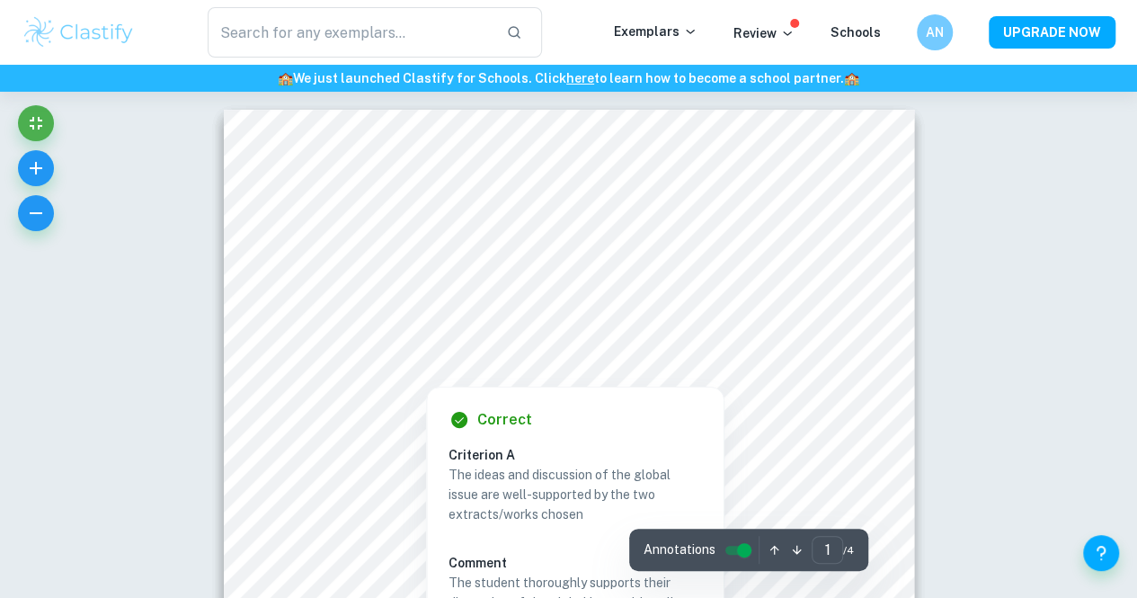
click at [730, 546] on input "controlled" at bounding box center [744, 551] width 65 height 22
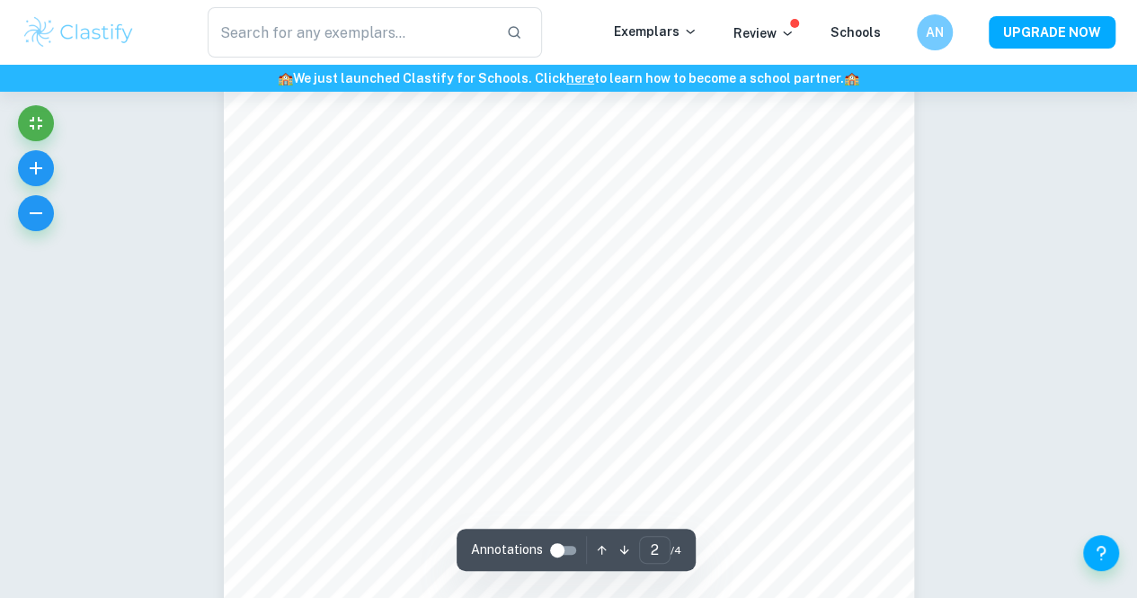
scroll to position [1236, 0]
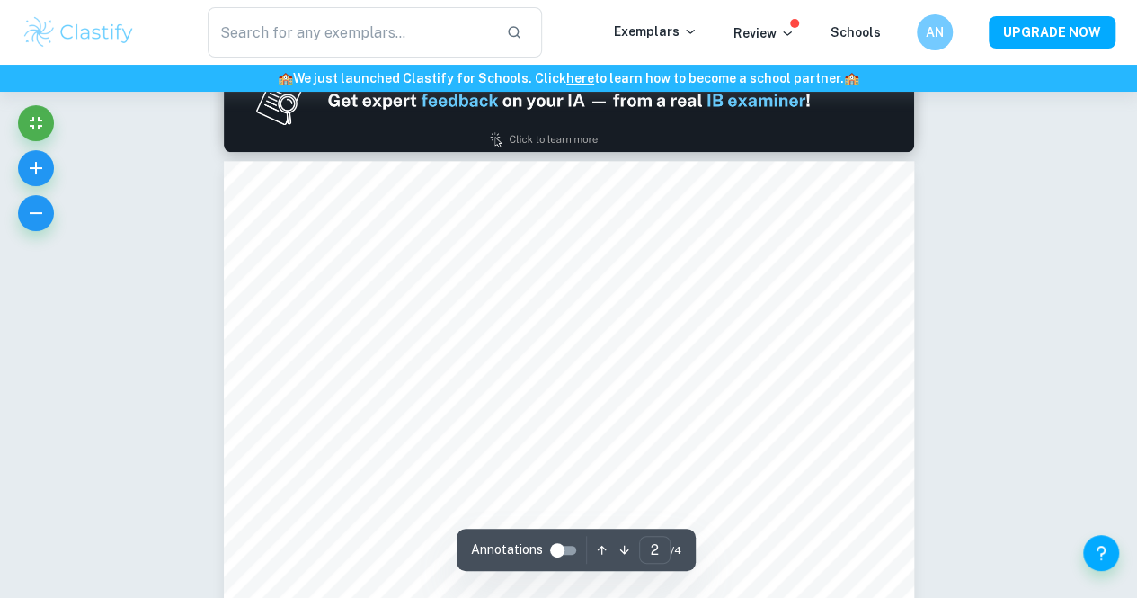
type input "1"
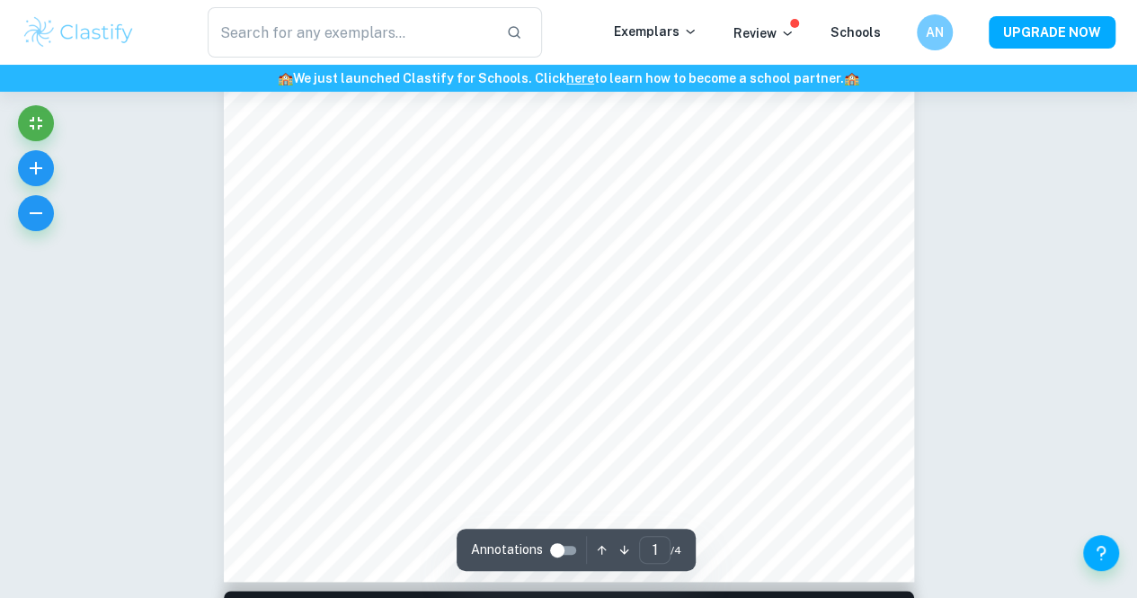
scroll to position [505, 0]
